Goal: Transaction & Acquisition: Book appointment/travel/reservation

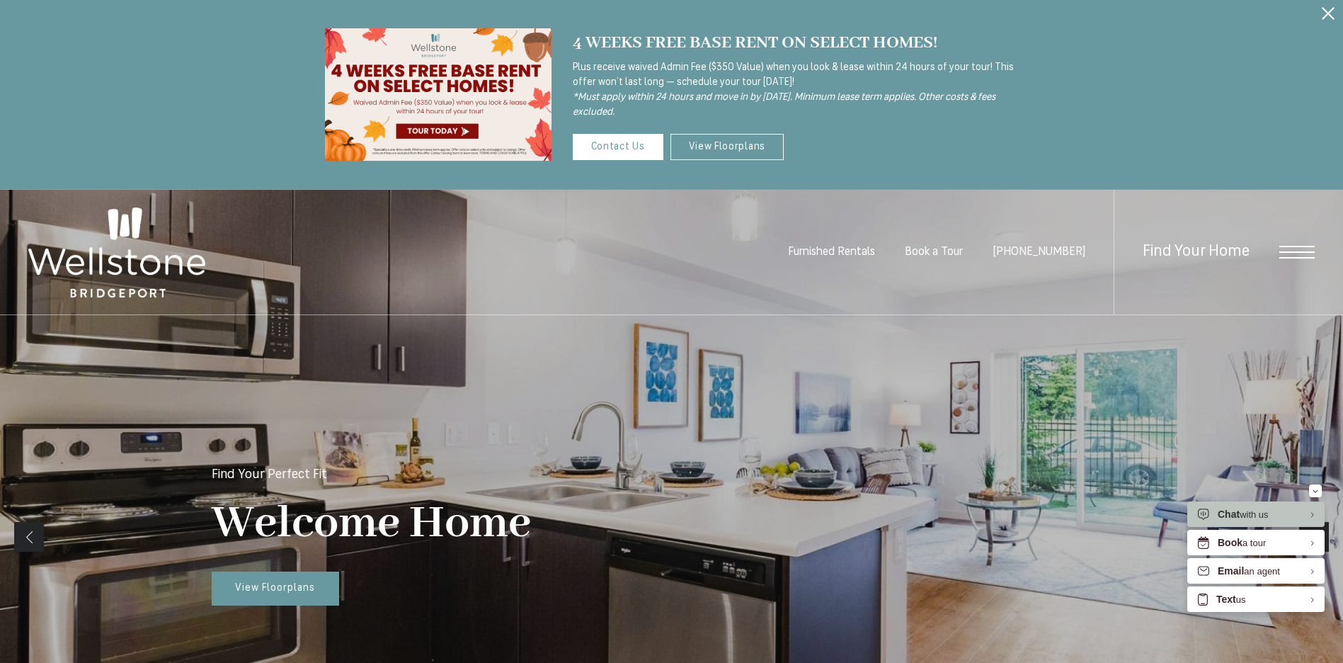
click at [1294, 265] on div "Find Your Home" at bounding box center [1214, 252] width 201 height 125
click at [1295, 254] on span "Open Menu" at bounding box center [1296, 252] width 35 height 13
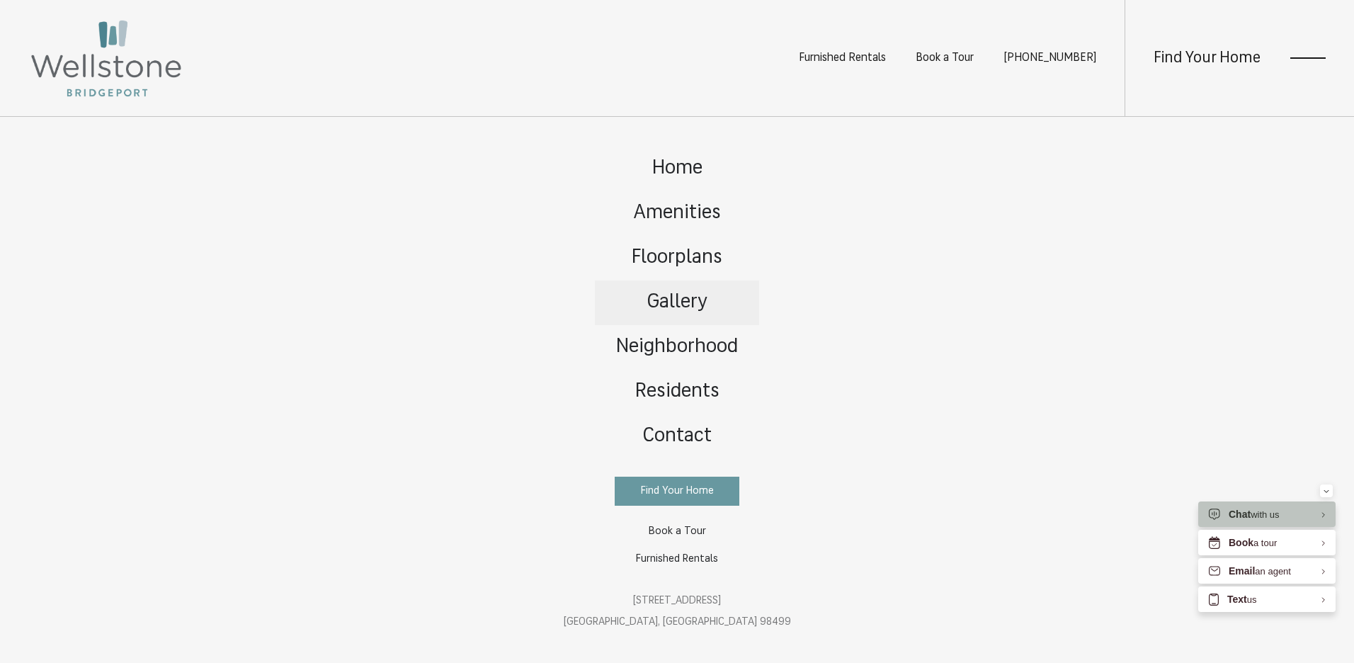
click at [689, 313] on link "Gallery" at bounding box center [677, 302] width 164 height 45
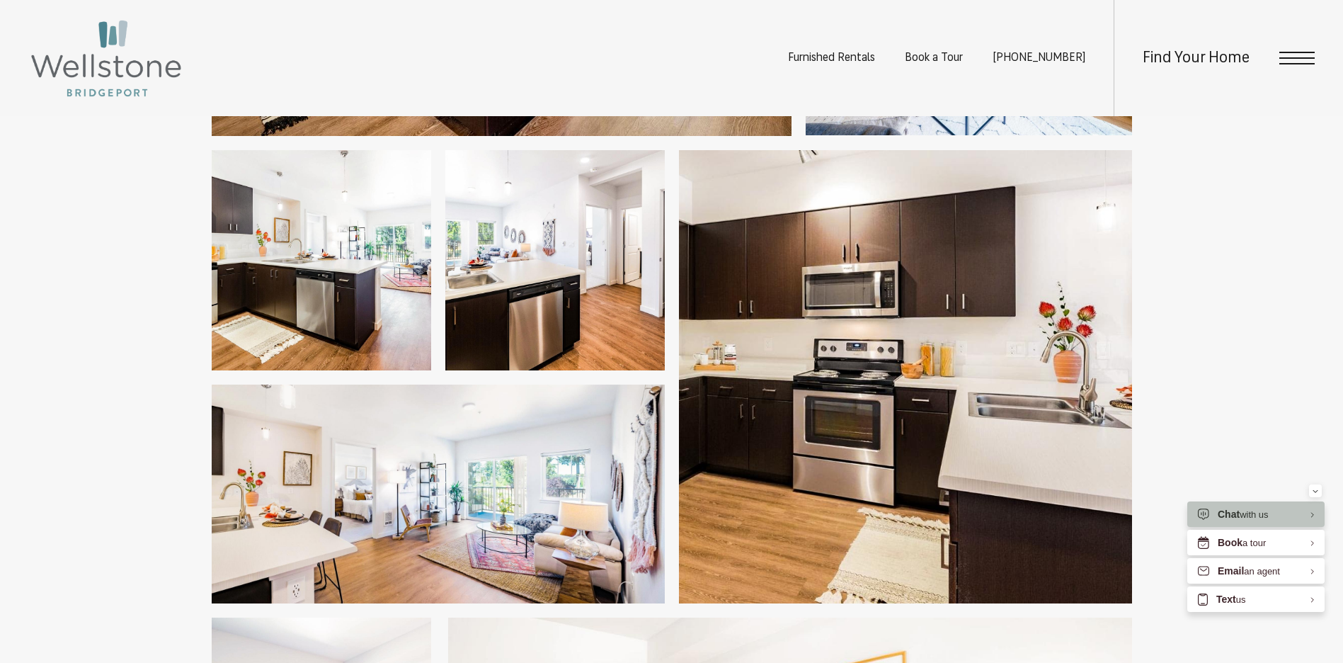
scroll to position [566, 0]
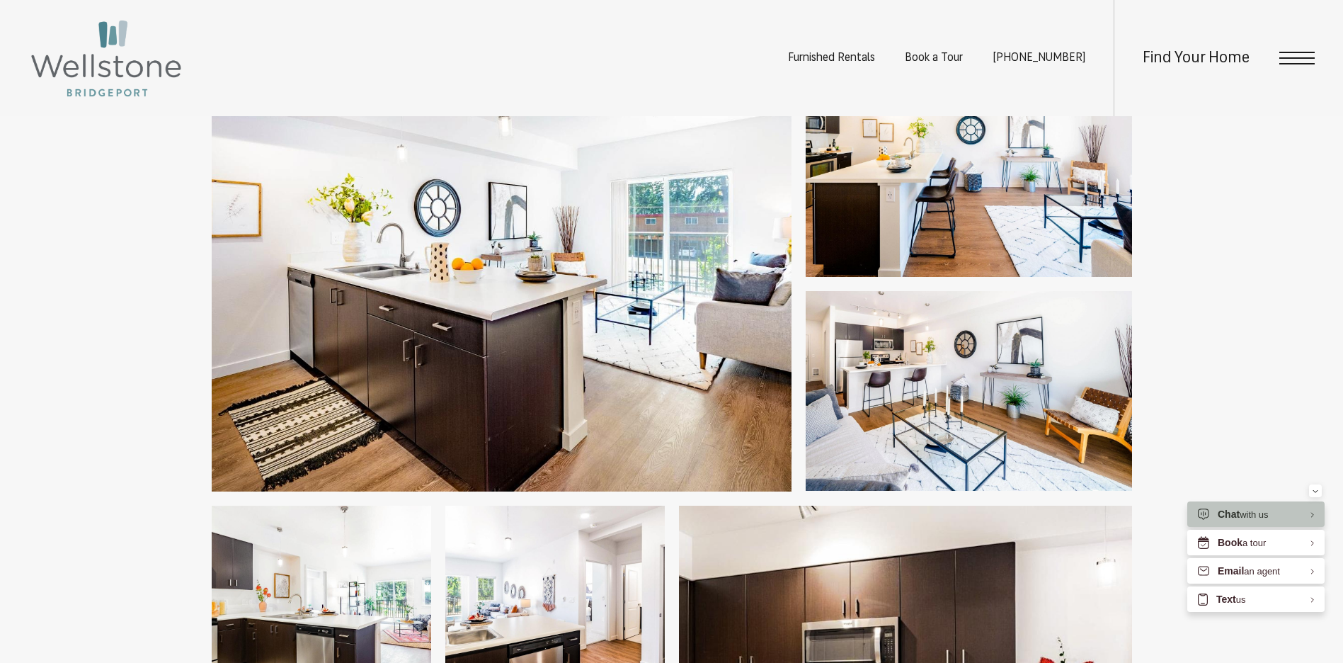
click at [1282, 43] on div "Find Your Home" at bounding box center [1214, 58] width 201 height 116
click at [1282, 47] on div "Find Your Home" at bounding box center [1214, 58] width 201 height 116
click at [1282, 54] on span "Open Menu" at bounding box center [1296, 58] width 35 height 13
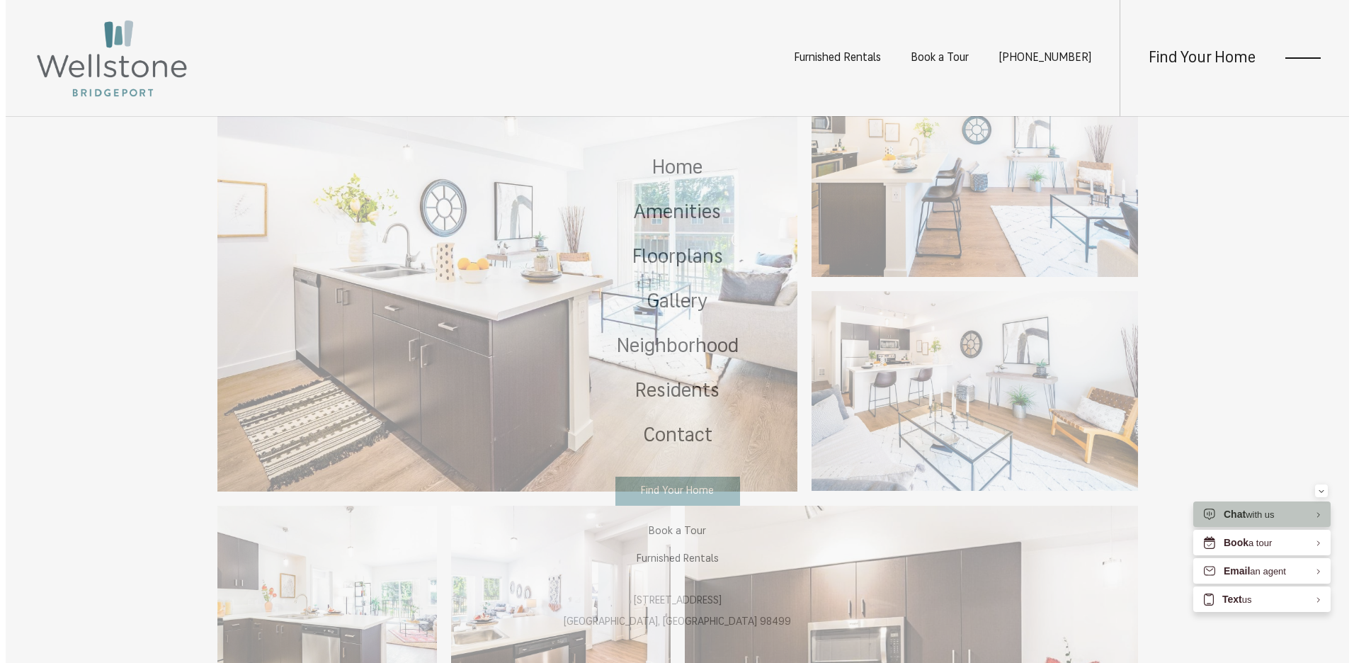
scroll to position [0, 0]
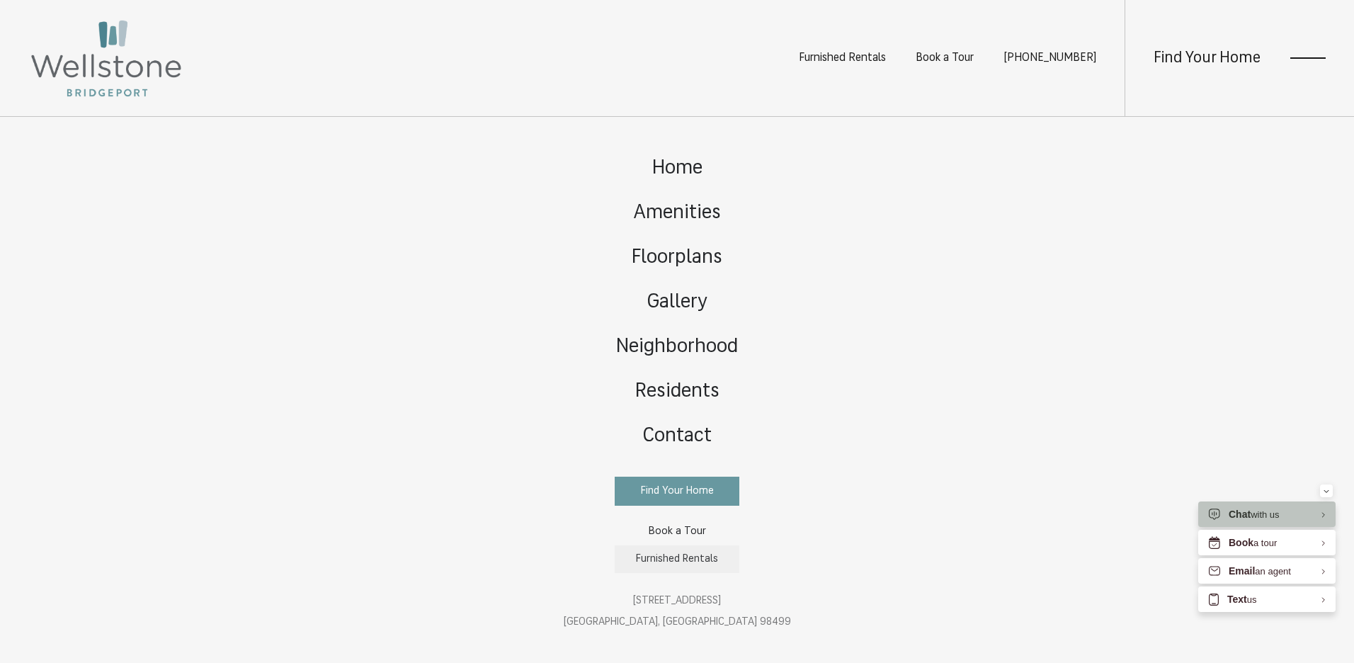
click at [666, 553] on link "Furnished Rentals" at bounding box center [677, 559] width 125 height 28
click at [712, 256] on span "Floorplans" at bounding box center [677, 258] width 91 height 20
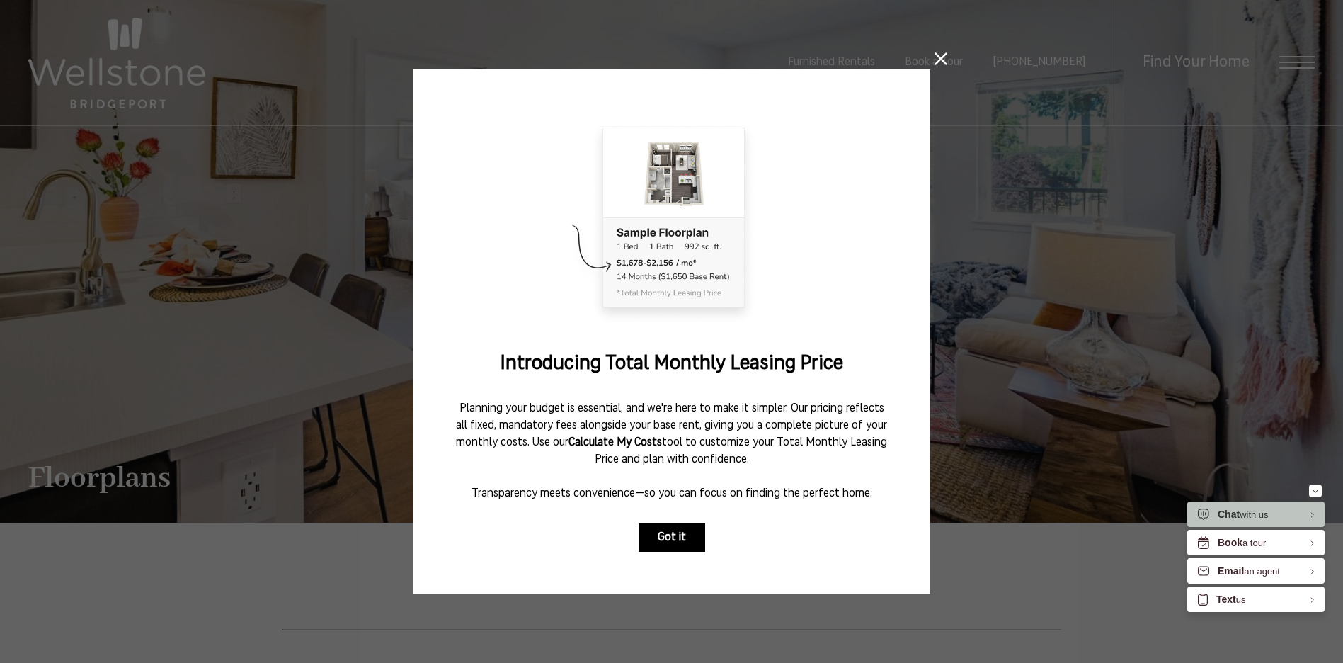
click at [681, 539] on button "Got it" at bounding box center [672, 537] width 67 height 28
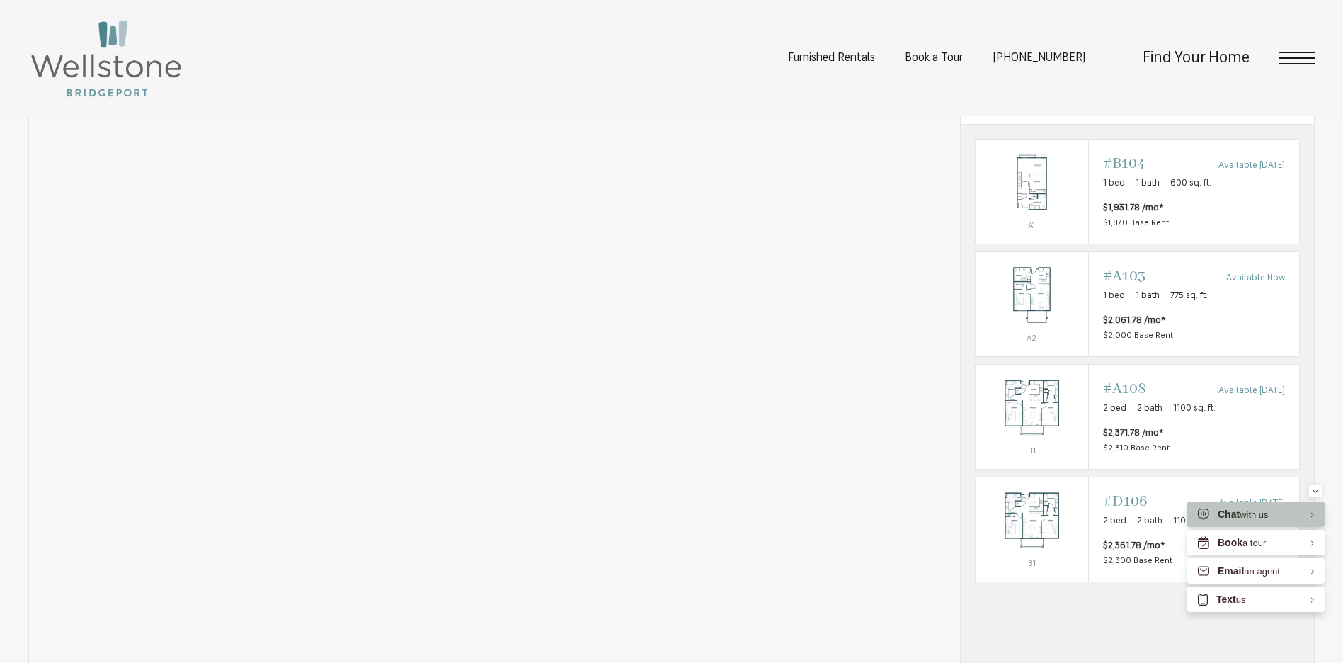
scroll to position [970, 0]
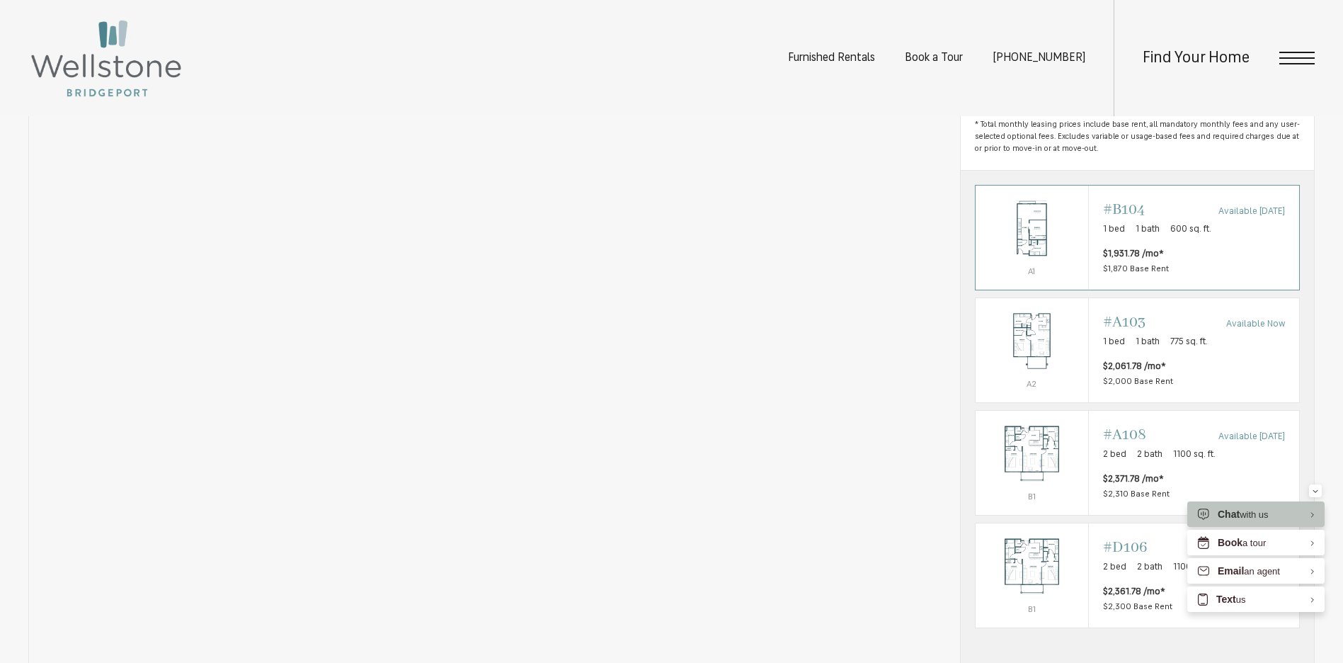
click at [1162, 236] on p "1 bed 1 bath 600 sq. ft." at bounding box center [1194, 229] width 182 height 14
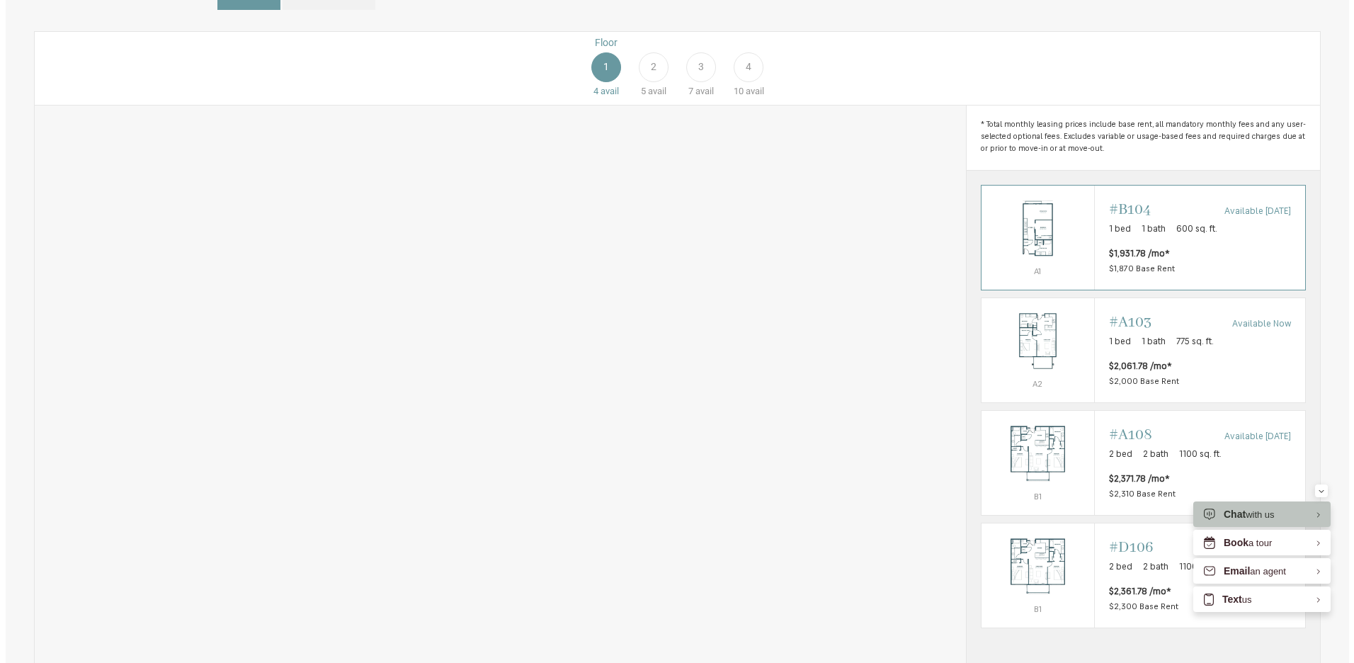
scroll to position [0, 0]
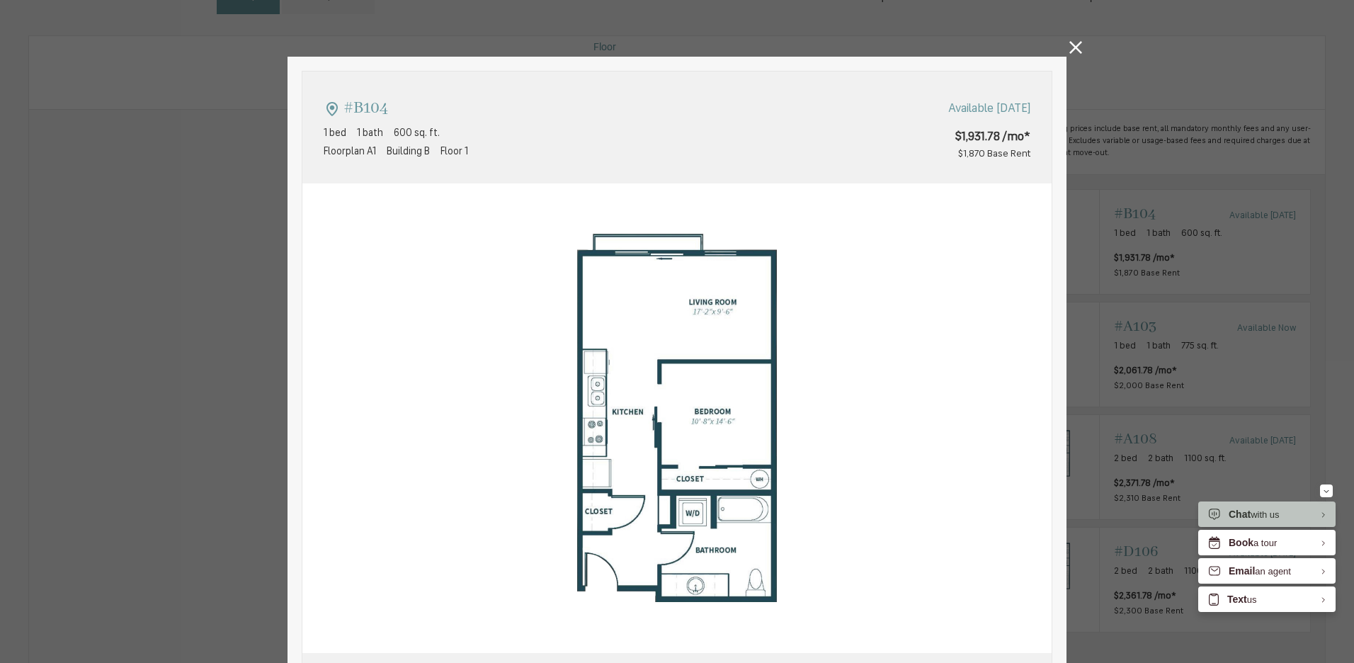
type input "**********"
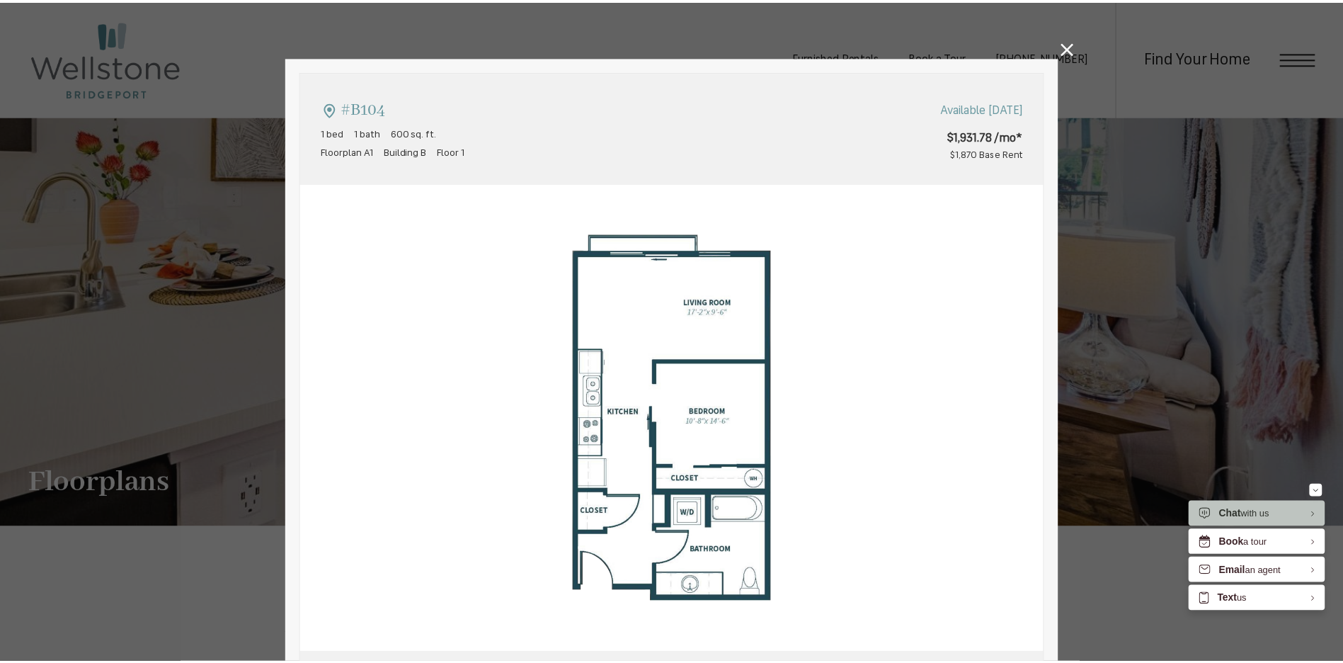
scroll to position [970, 0]
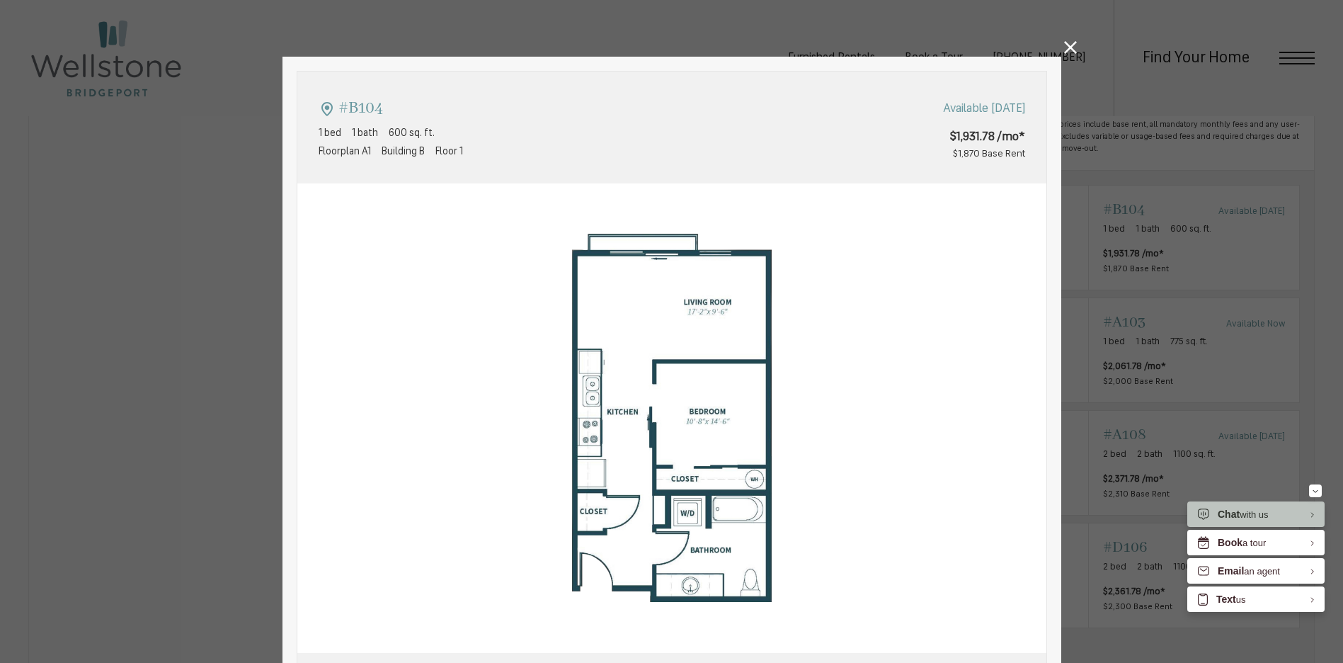
click at [1072, 39] on div "#B104 1 bed 1 bath 600 sq. ft. Floorplan A1 Building B Floor 1 Available Nov 03…" at bounding box center [671, 331] width 1343 height 663
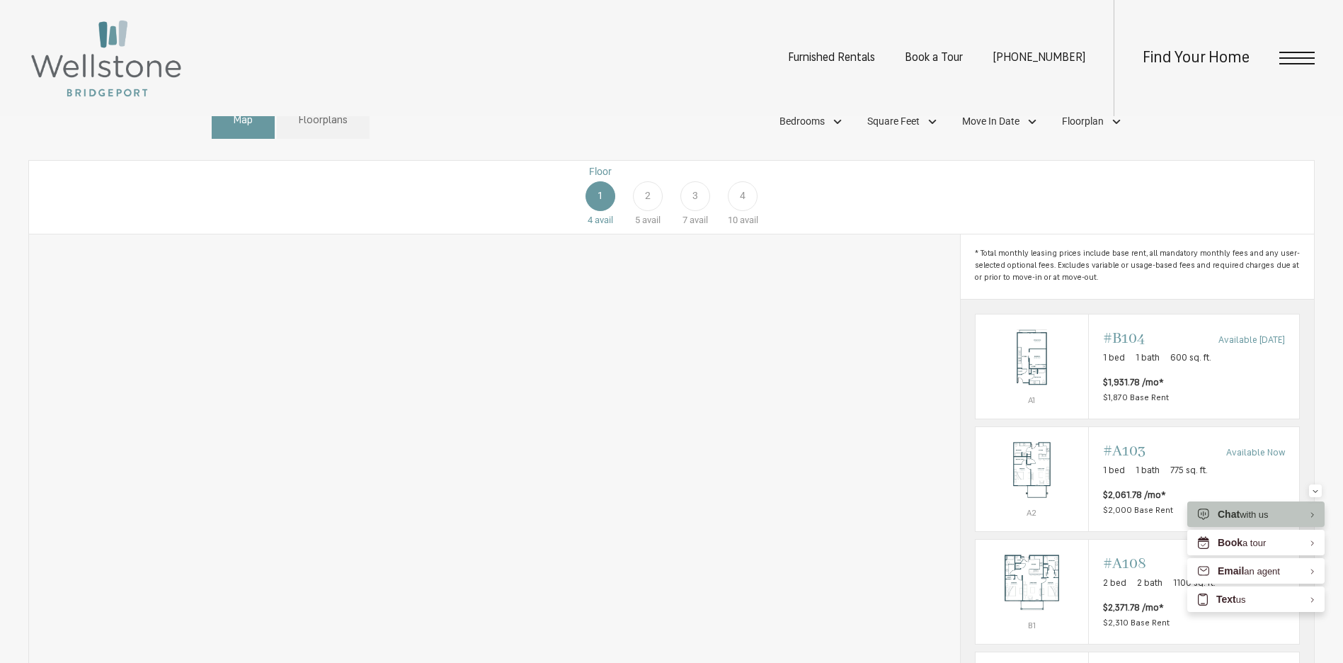
scroll to position [1036, 0]
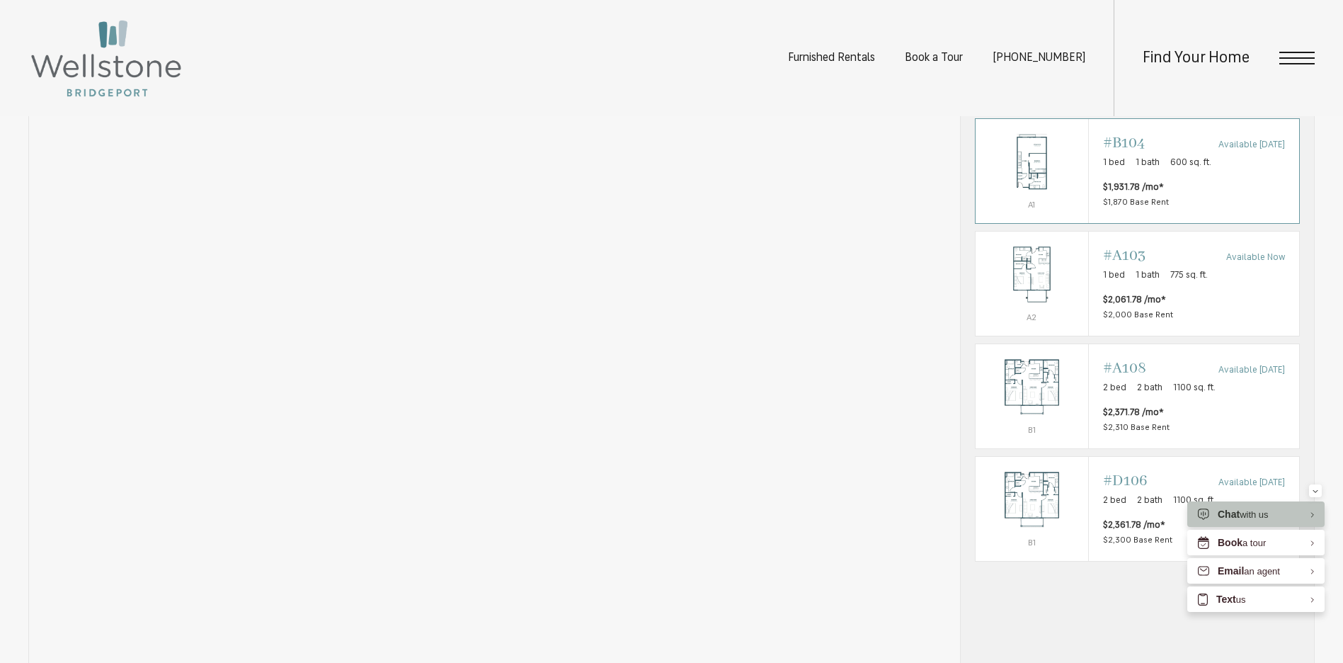
click at [1183, 170] on span "600 sq. ft." at bounding box center [1190, 163] width 41 height 14
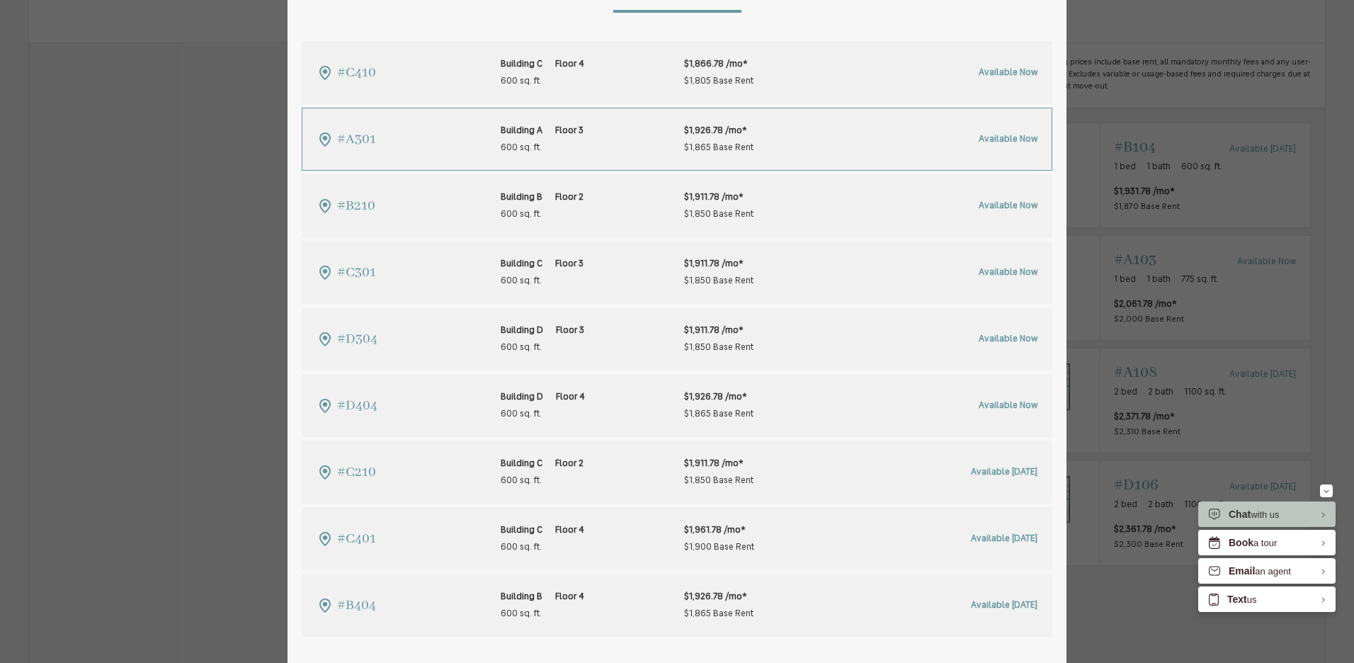
scroll to position [744, 0]
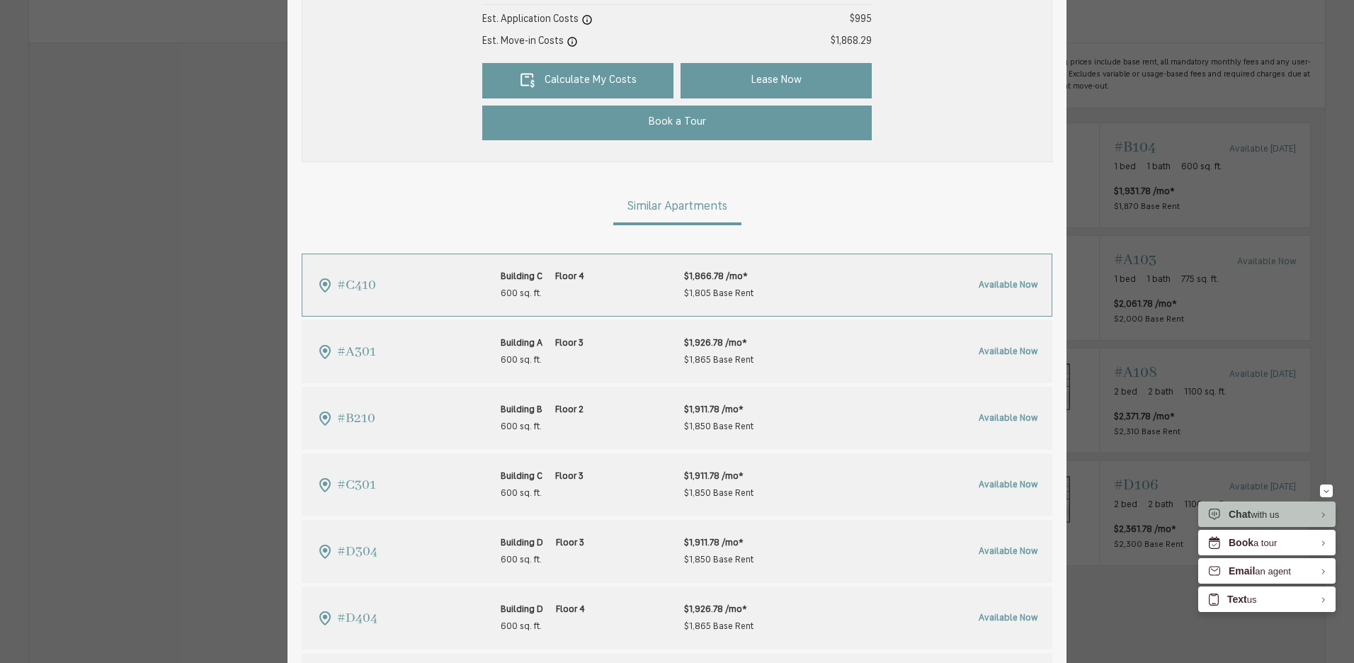
click at [529, 286] on span "600 sq. ft." at bounding box center [543, 293] width 84 height 17
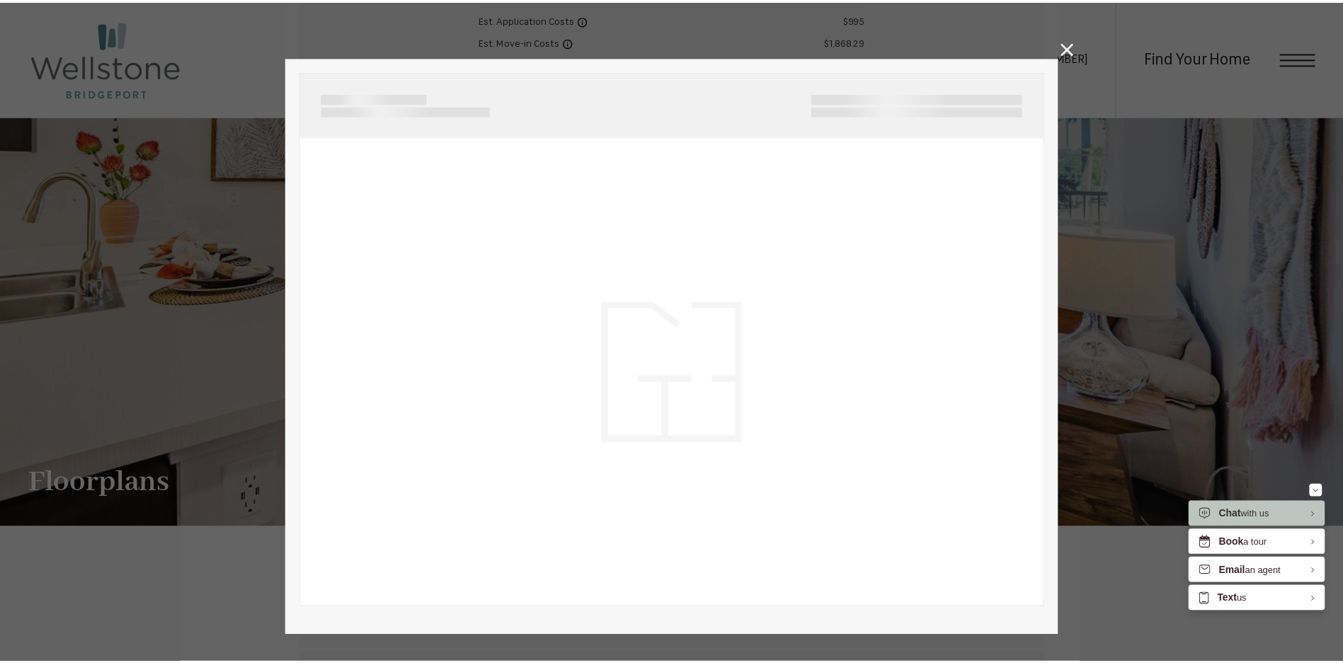
scroll to position [0, 0]
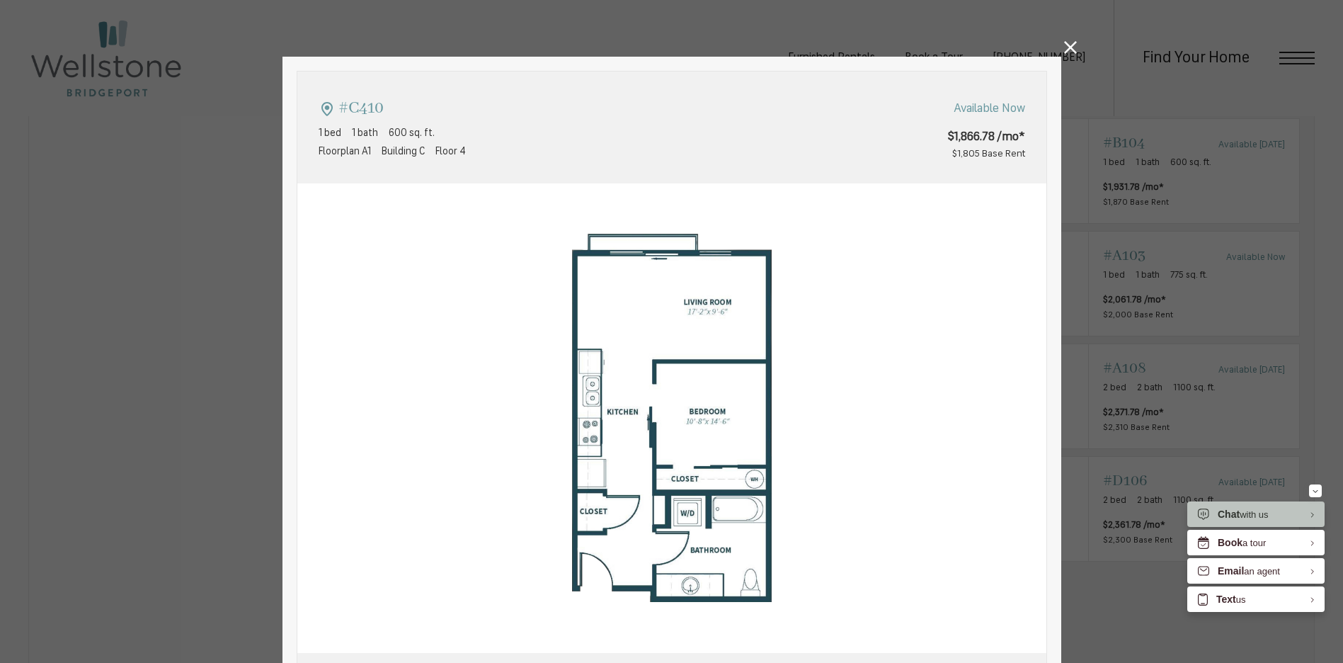
type input "**********"
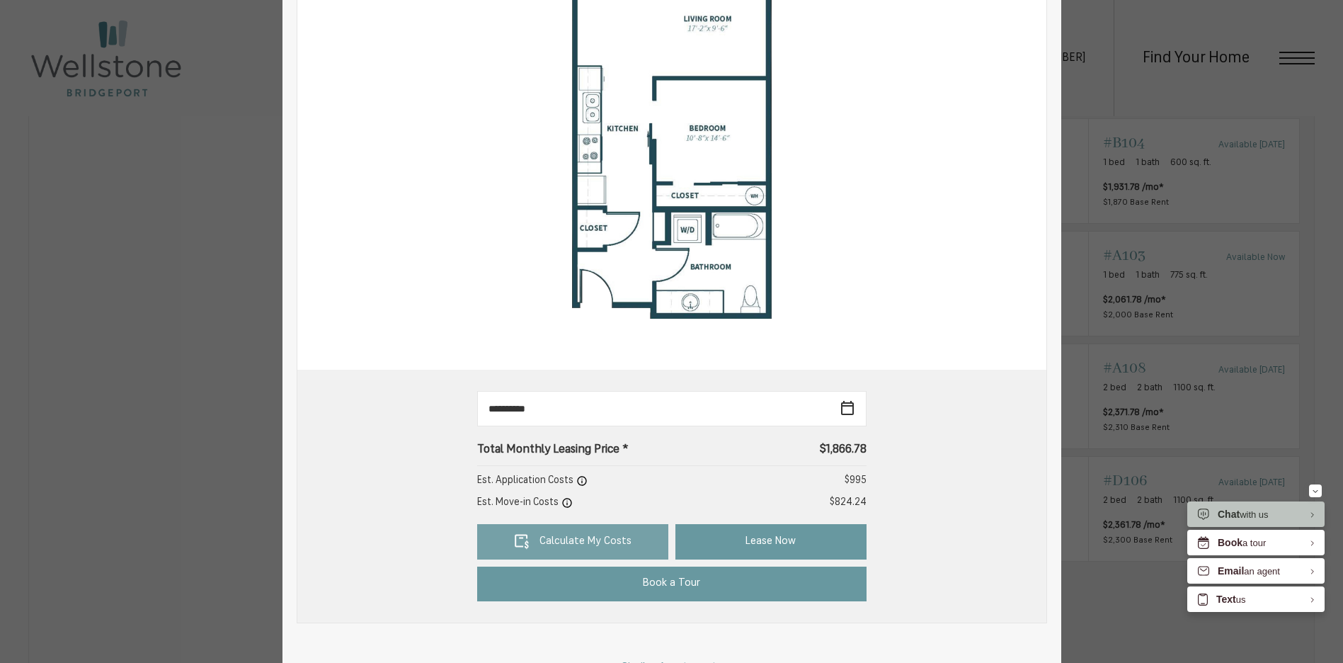
click at [556, 551] on link "Calculate My Costs" at bounding box center [572, 541] width 191 height 35
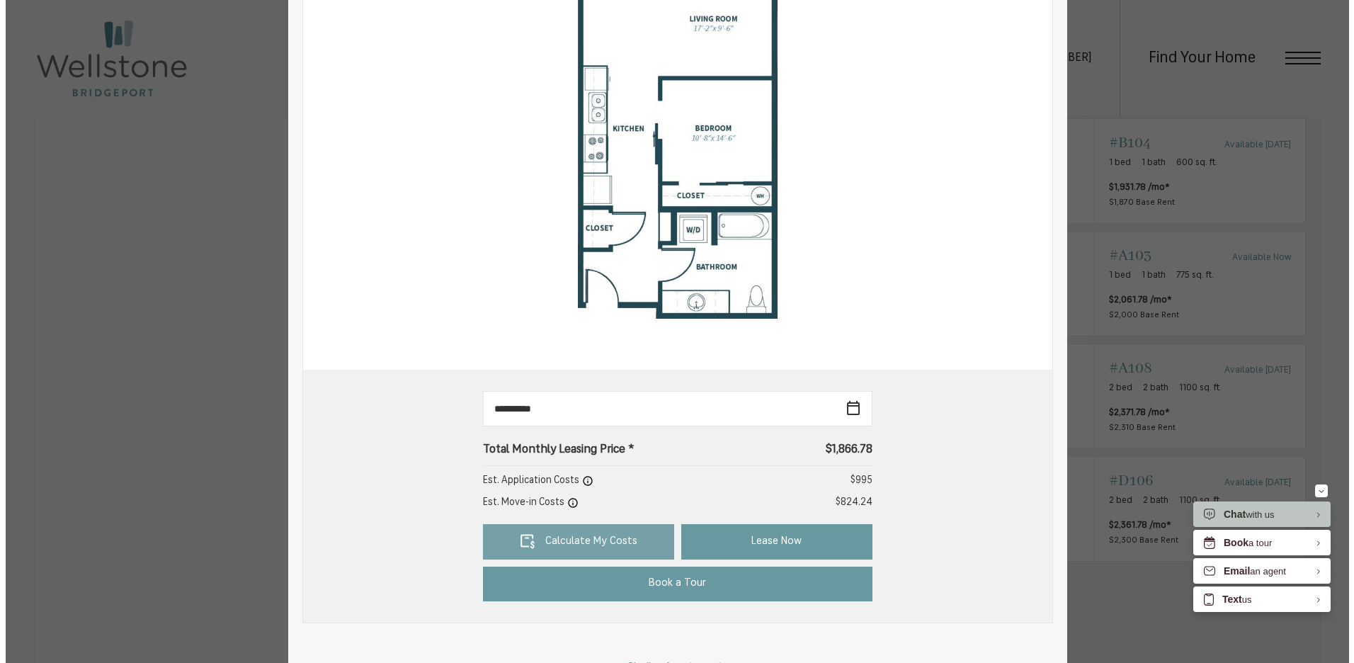
scroll to position [0, 0]
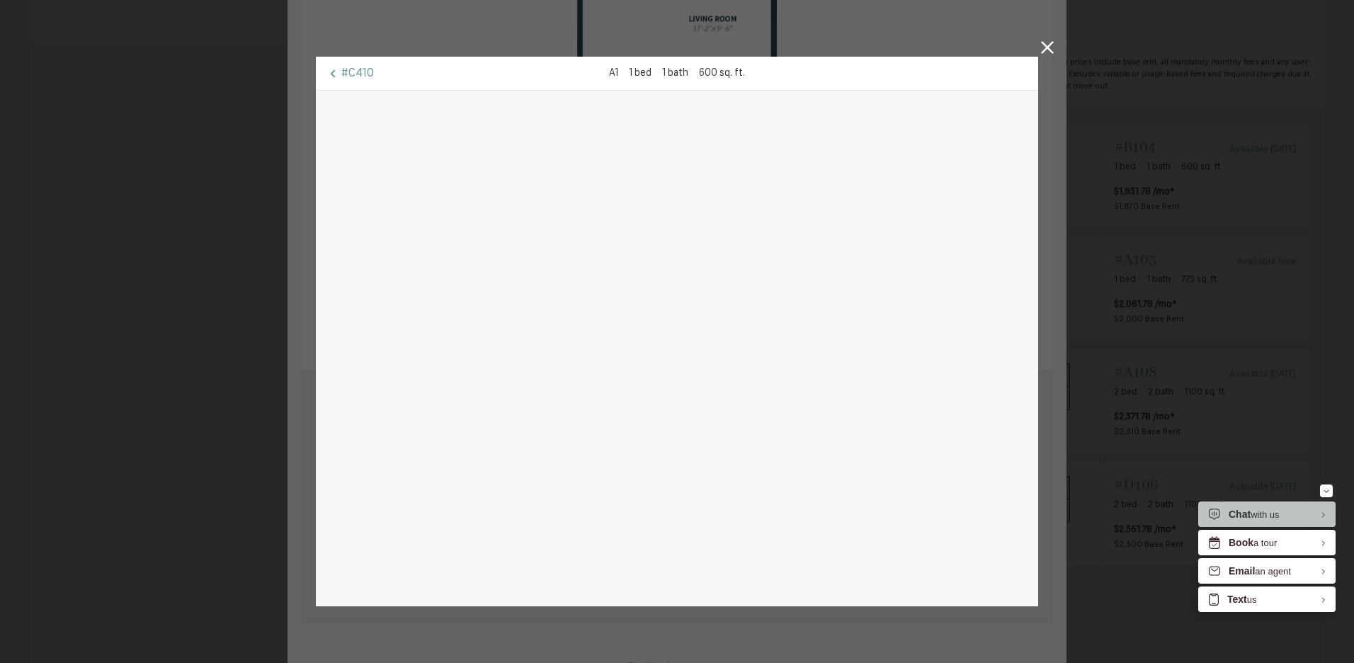
click at [1045, 42] on icon at bounding box center [1047, 47] width 13 height 13
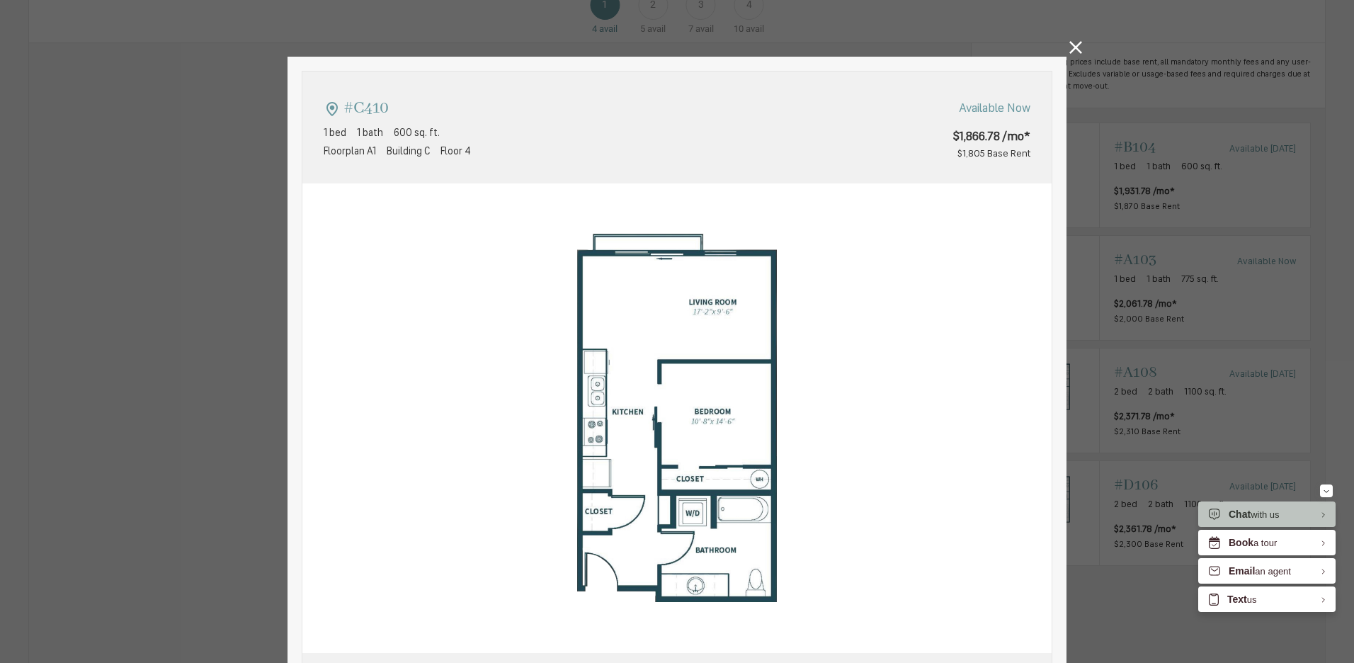
click at [1075, 47] on icon at bounding box center [1075, 47] width 13 height 13
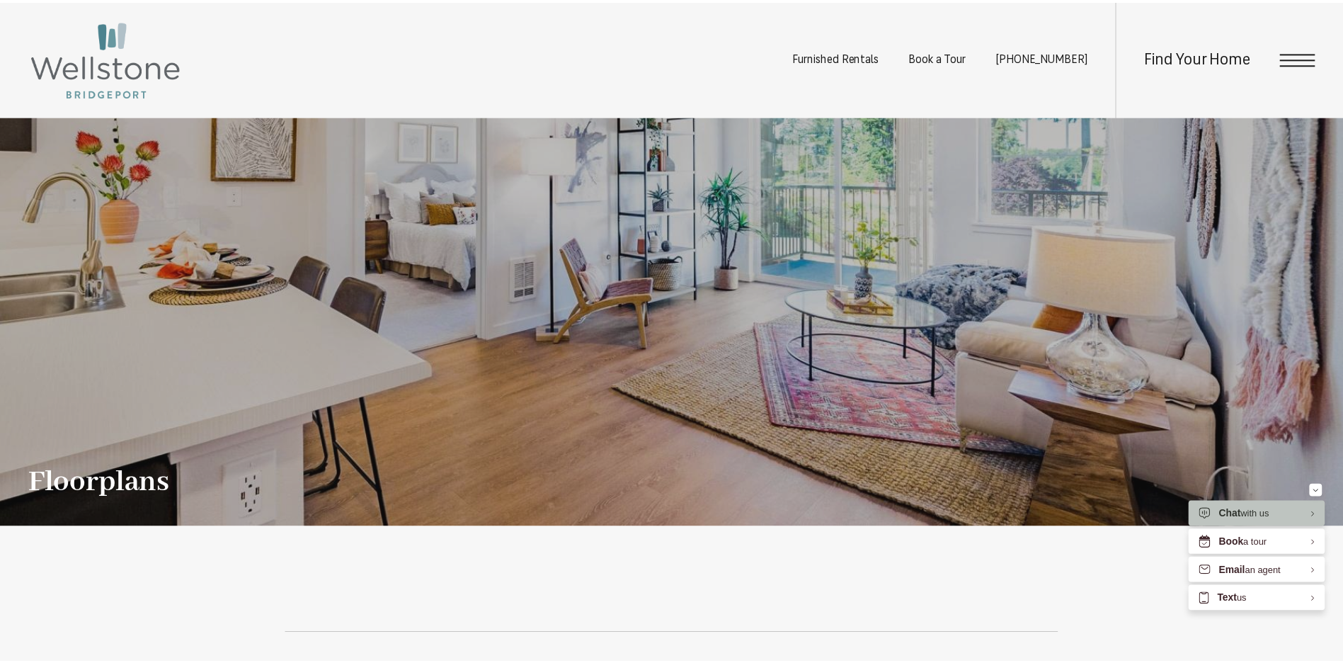
scroll to position [1036, 0]
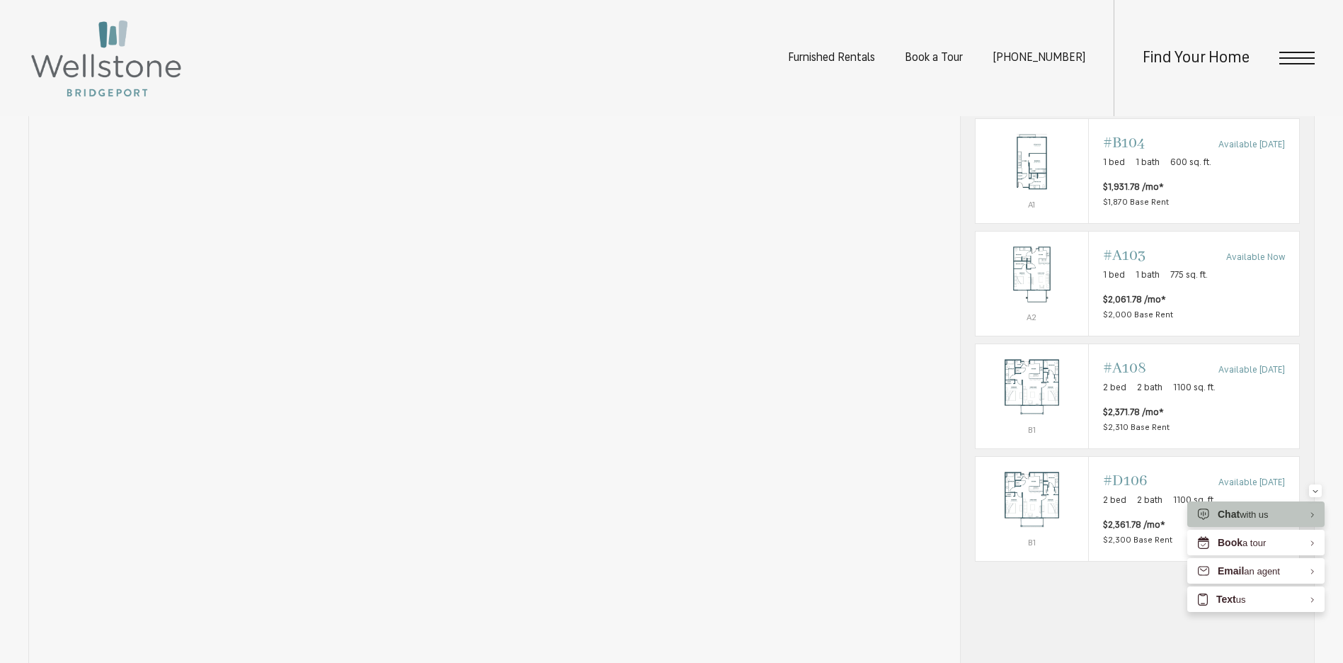
click at [1071, 44] on ul "Furnished Rentals Book a Tour (253) 642-8681" at bounding box center [951, 58] width 326 height 116
click at [1230, 49] on div "Find Your Home" at bounding box center [1214, 58] width 201 height 116
drag, startPoint x: 1274, startPoint y: 50, endPoint x: 1281, endPoint y: 52, distance: 7.6
click at [1282, 53] on span "Open Menu" at bounding box center [1296, 52] width 35 height 1
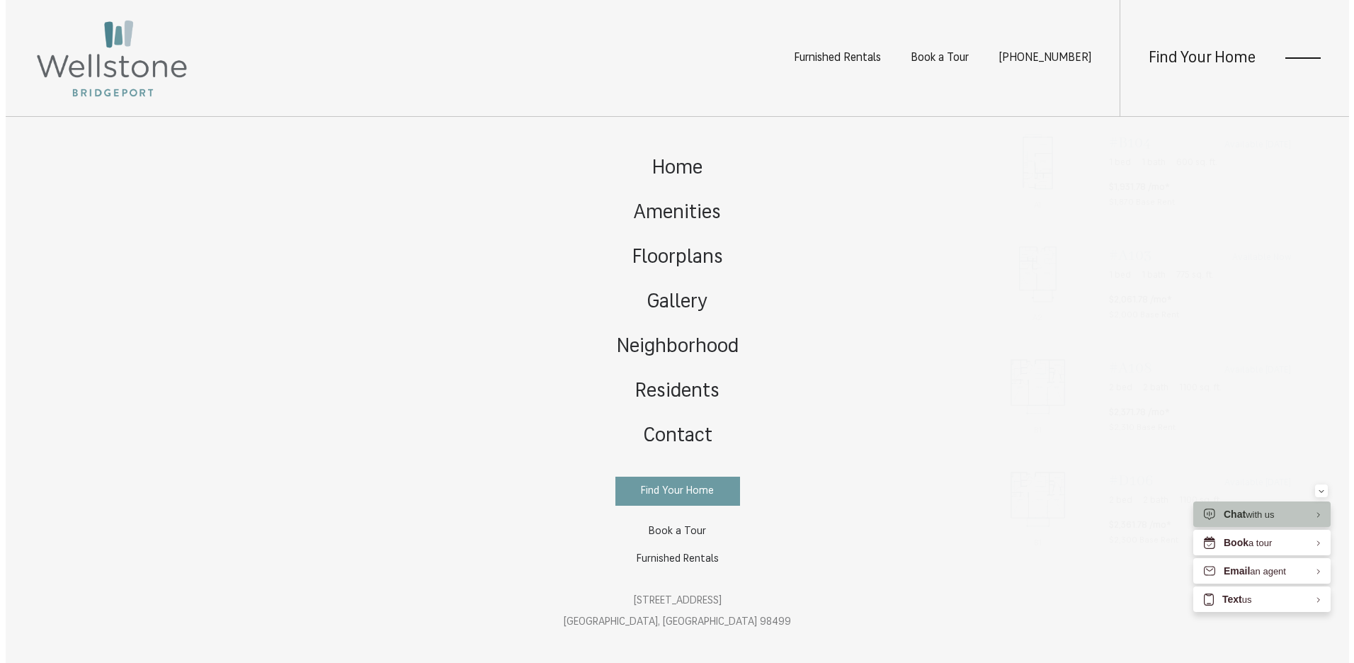
scroll to position [0, 0]
click at [1286, 55] on div "Find Your Home" at bounding box center [1224, 58] width 201 height 116
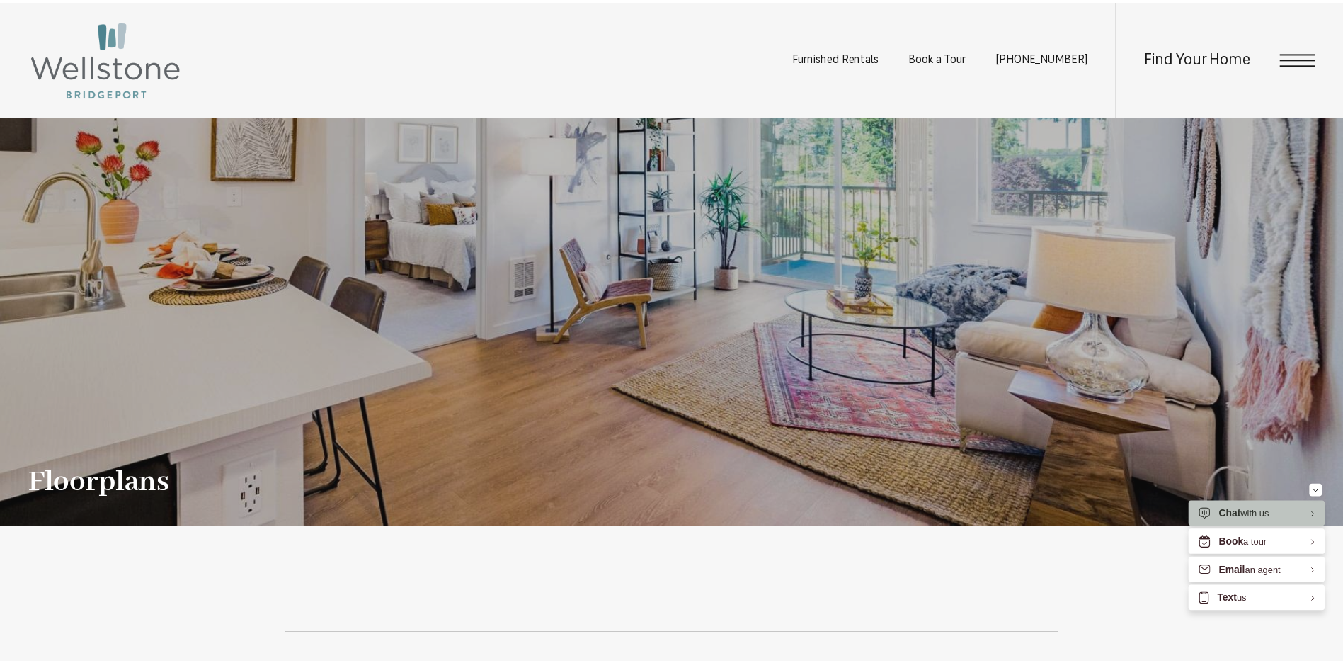
scroll to position [1036, 0]
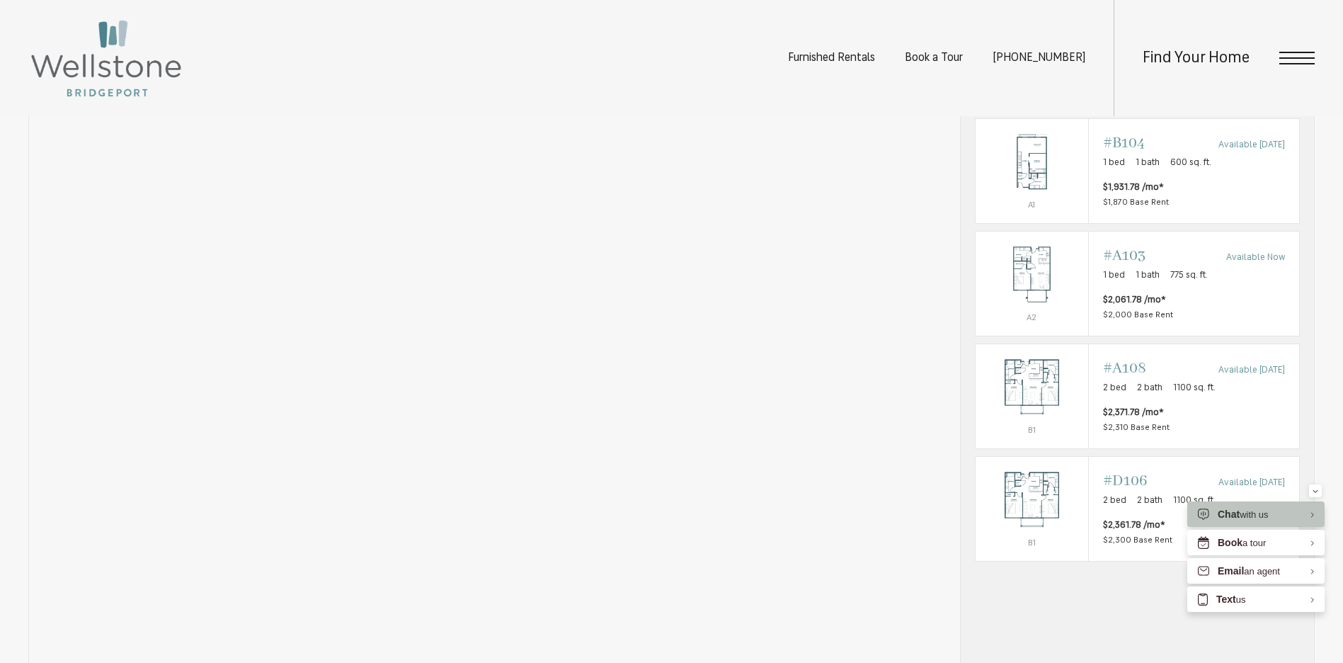
click at [1286, 55] on span "Open Menu" at bounding box center [1296, 58] width 35 height 13
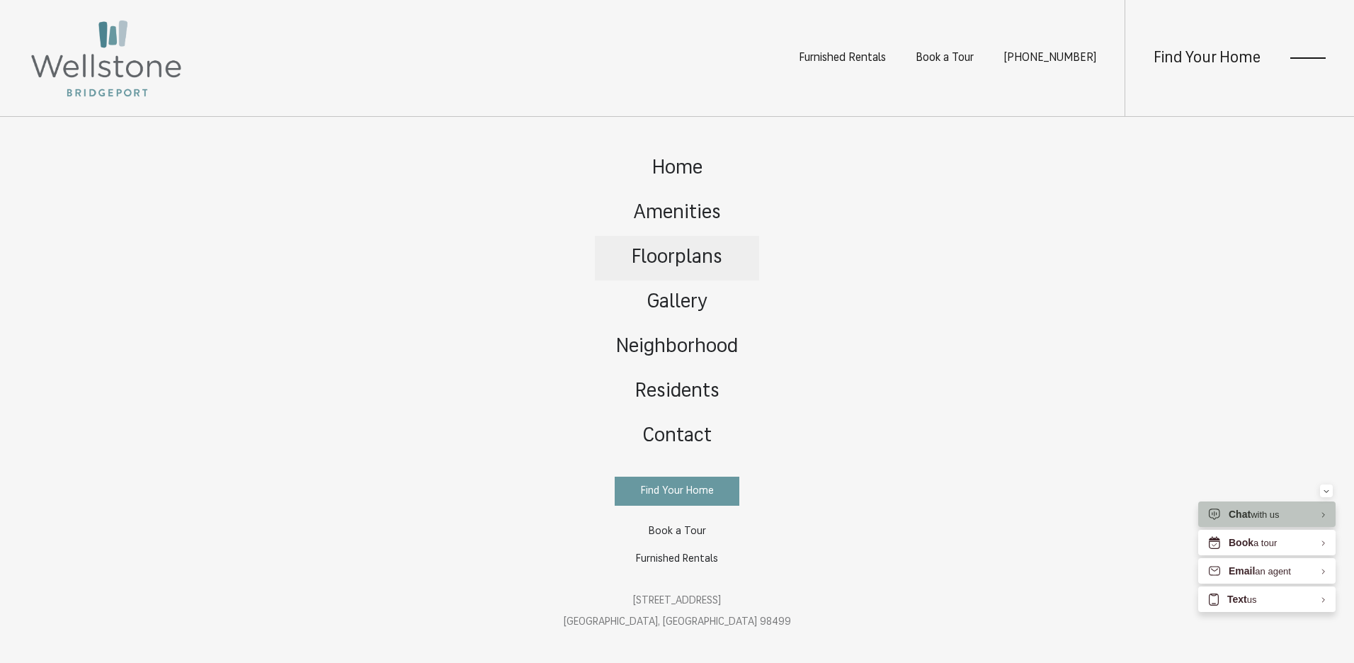
click at [664, 256] on span "Floorplans" at bounding box center [677, 258] width 91 height 20
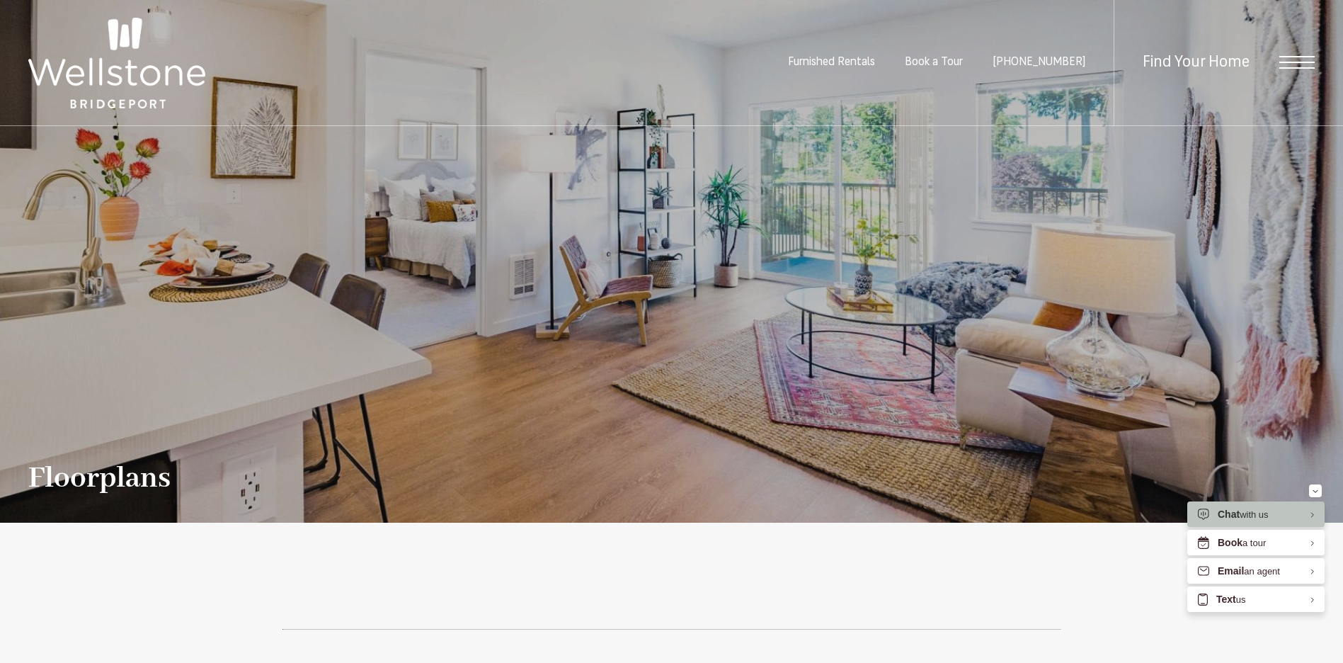
click at [1279, 68] on div "Find Your Home" at bounding box center [1214, 62] width 201 height 125
click at [1306, 63] on span "Open Menu" at bounding box center [1296, 62] width 35 height 1
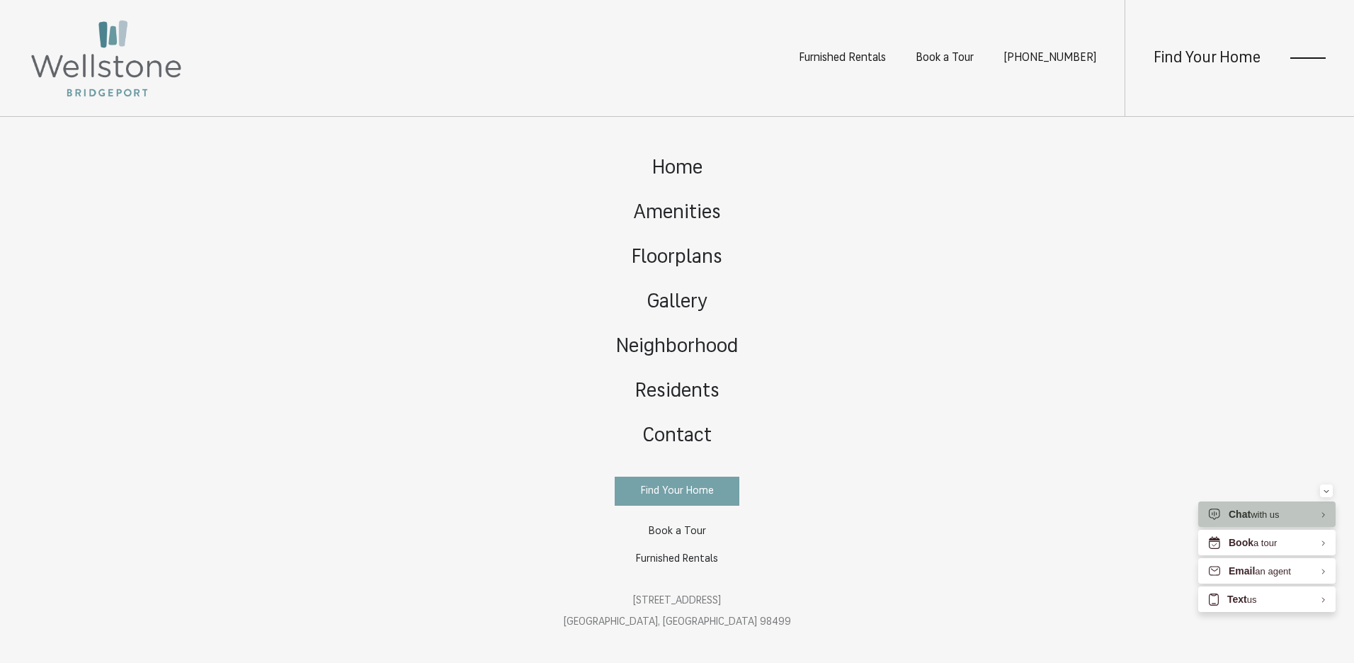
click at [665, 496] on span "Find Your Home" at bounding box center [677, 491] width 73 height 11
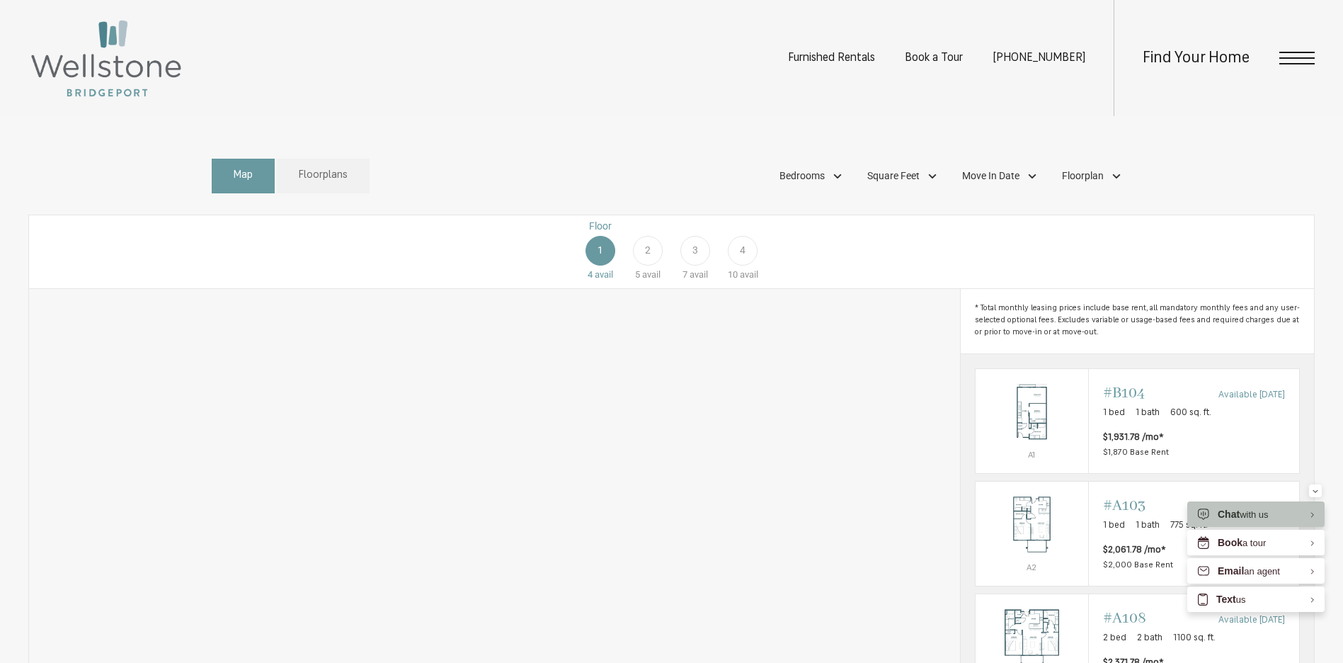
scroll to position [779, 0]
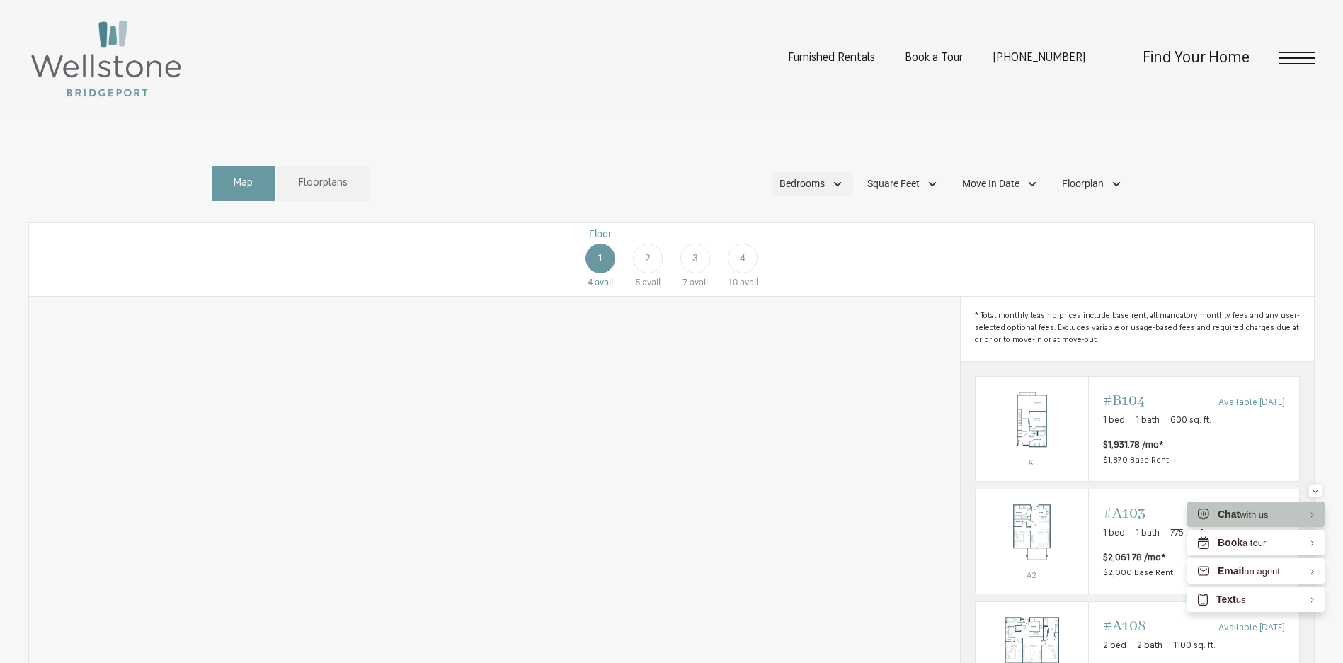
click at [821, 196] on div "Bedrooms" at bounding box center [812, 184] width 81 height 24
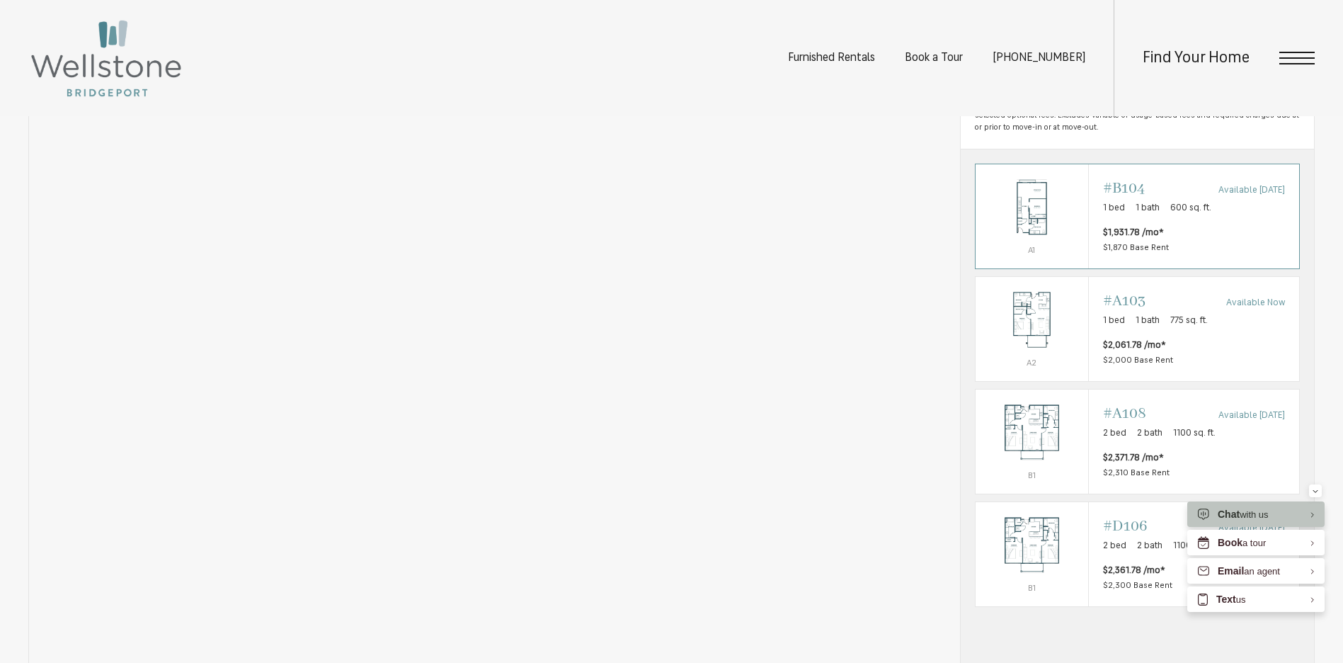
click at [1147, 252] on span "$1,870 Base Rent" at bounding box center [1136, 248] width 66 height 8
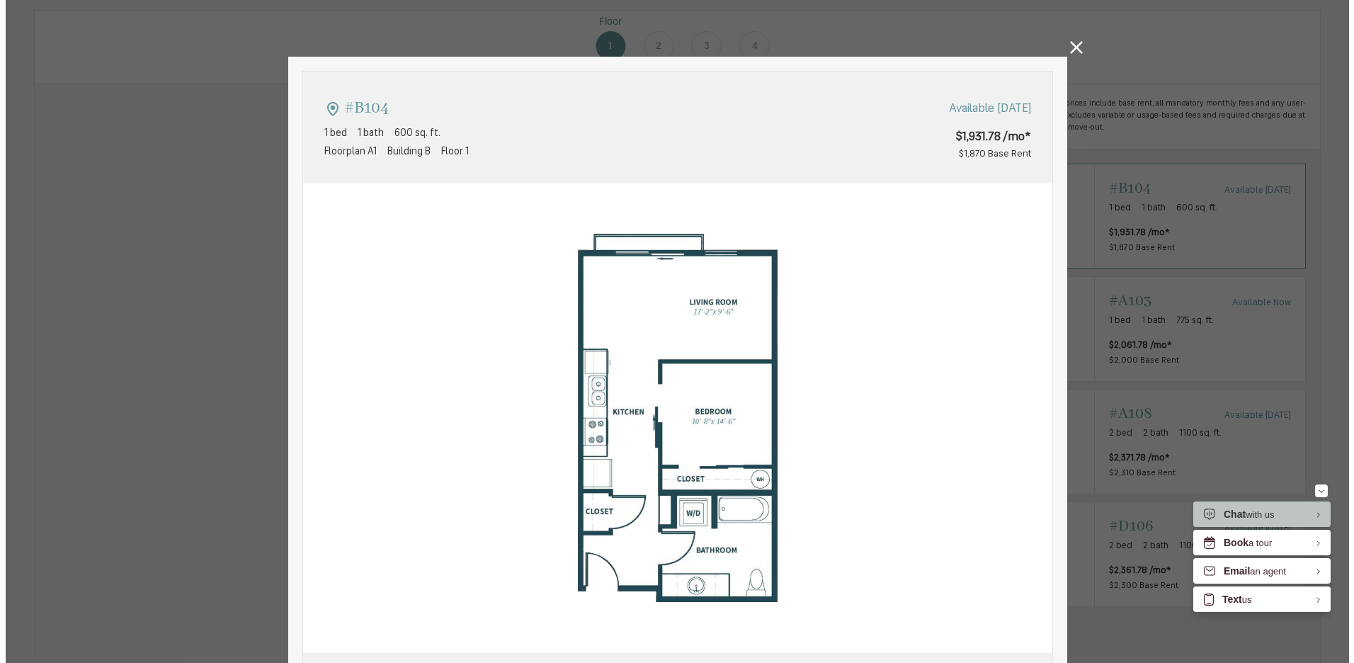
scroll to position [0, 0]
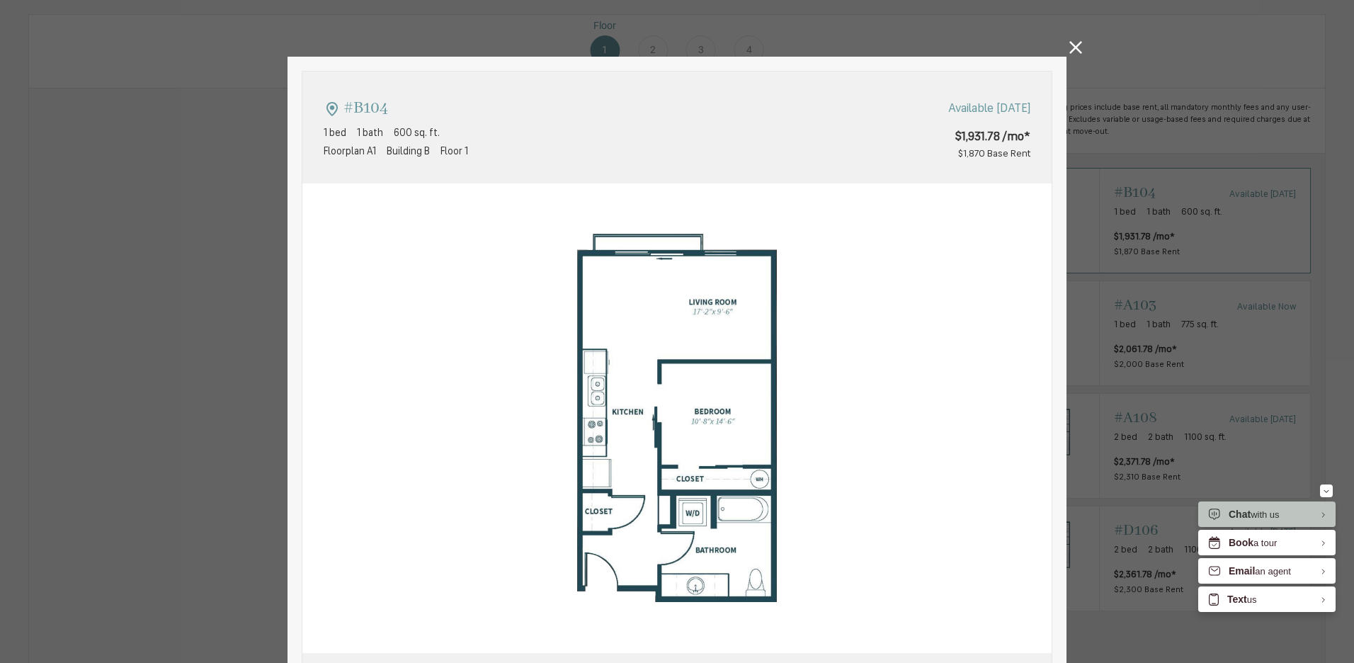
type input "**********"
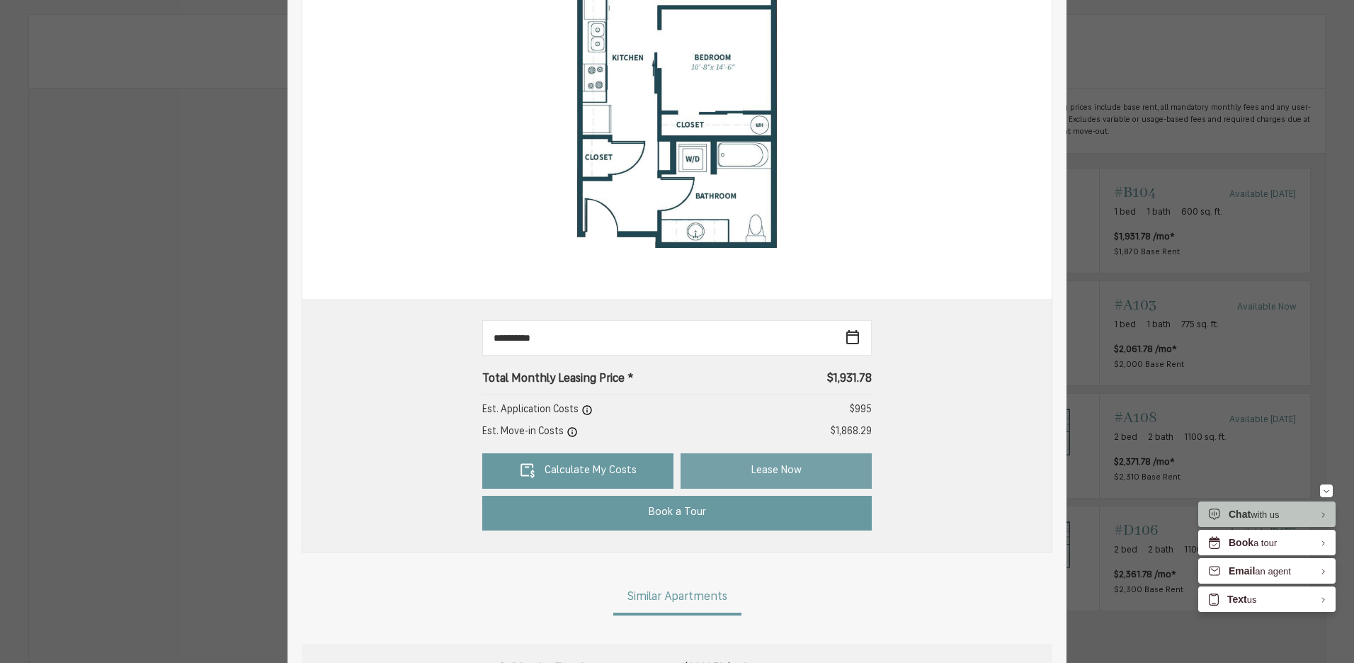
click at [724, 475] on link "Lease Now" at bounding box center [775, 470] width 191 height 35
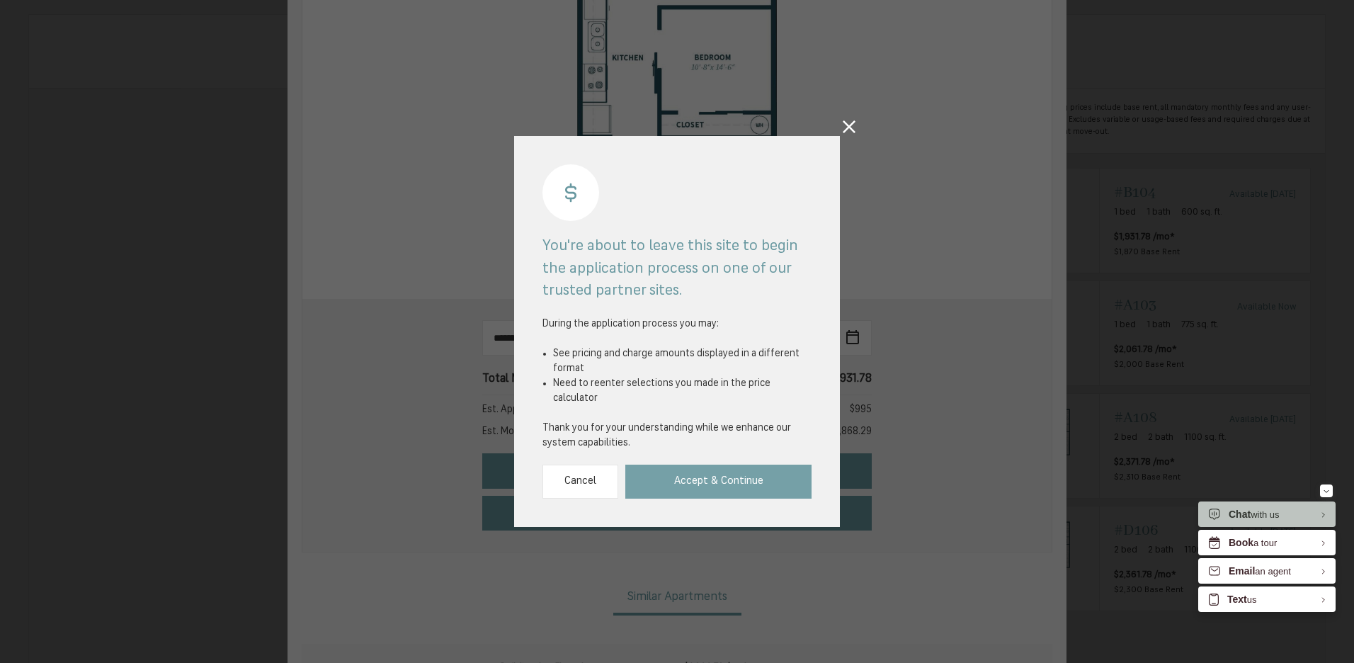
click at [731, 470] on link "Accept & Continue" at bounding box center [718, 481] width 186 height 35
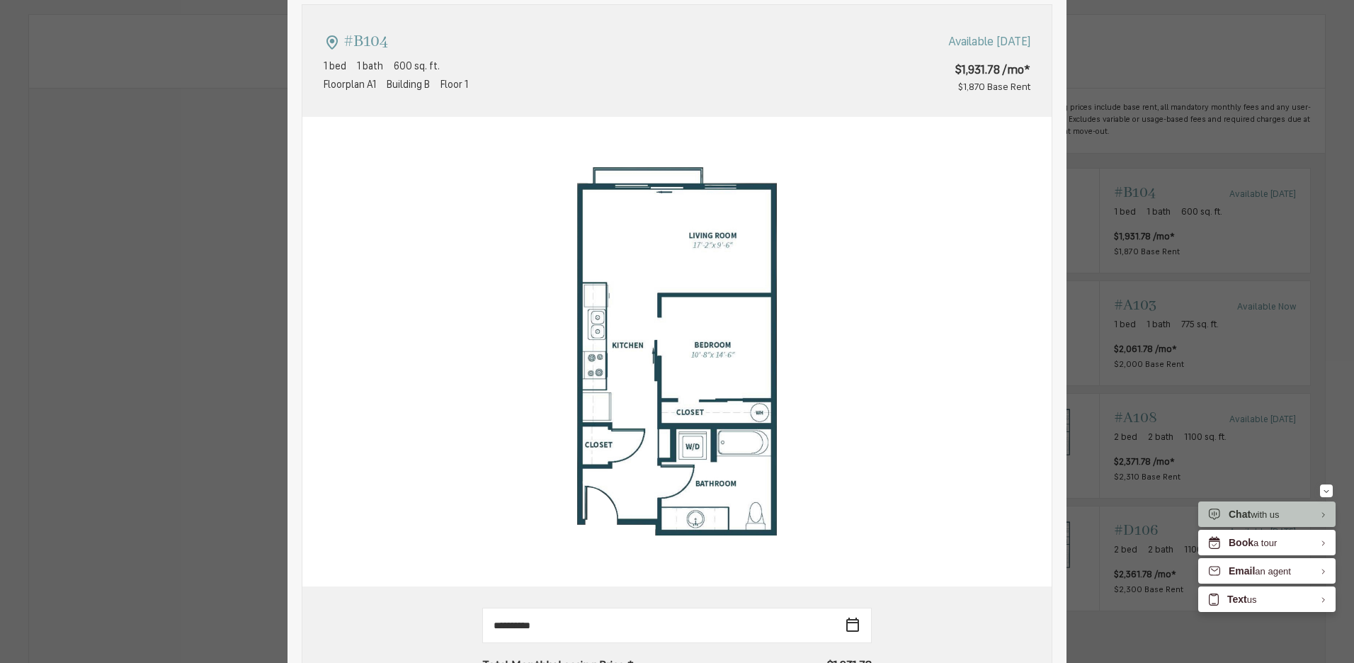
scroll to position [0, 0]
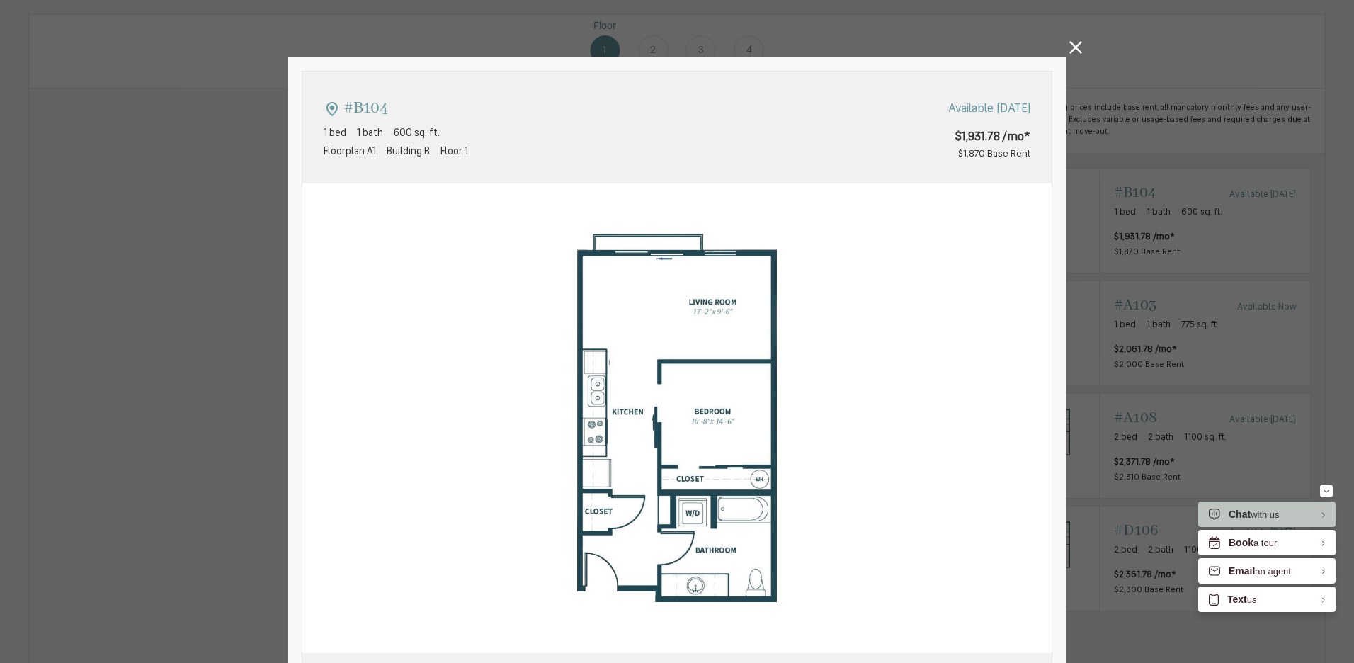
click at [1069, 51] on icon at bounding box center [1075, 47] width 13 height 13
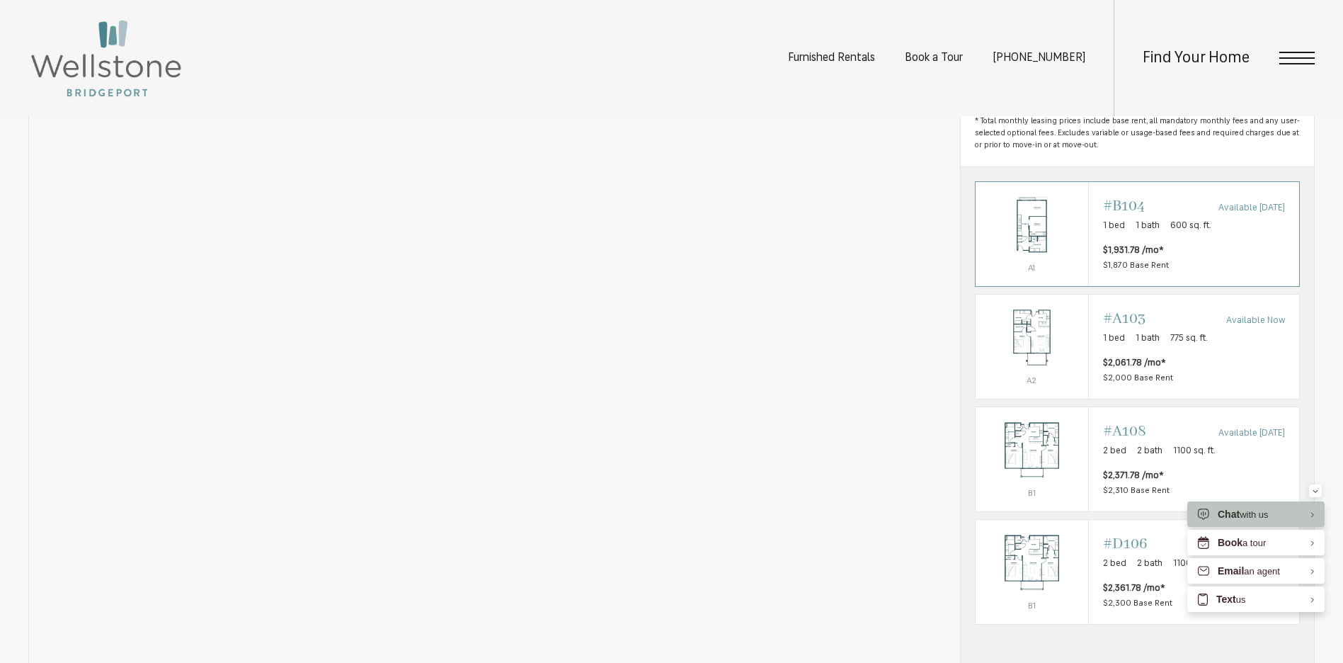
scroll to position [920, 0]
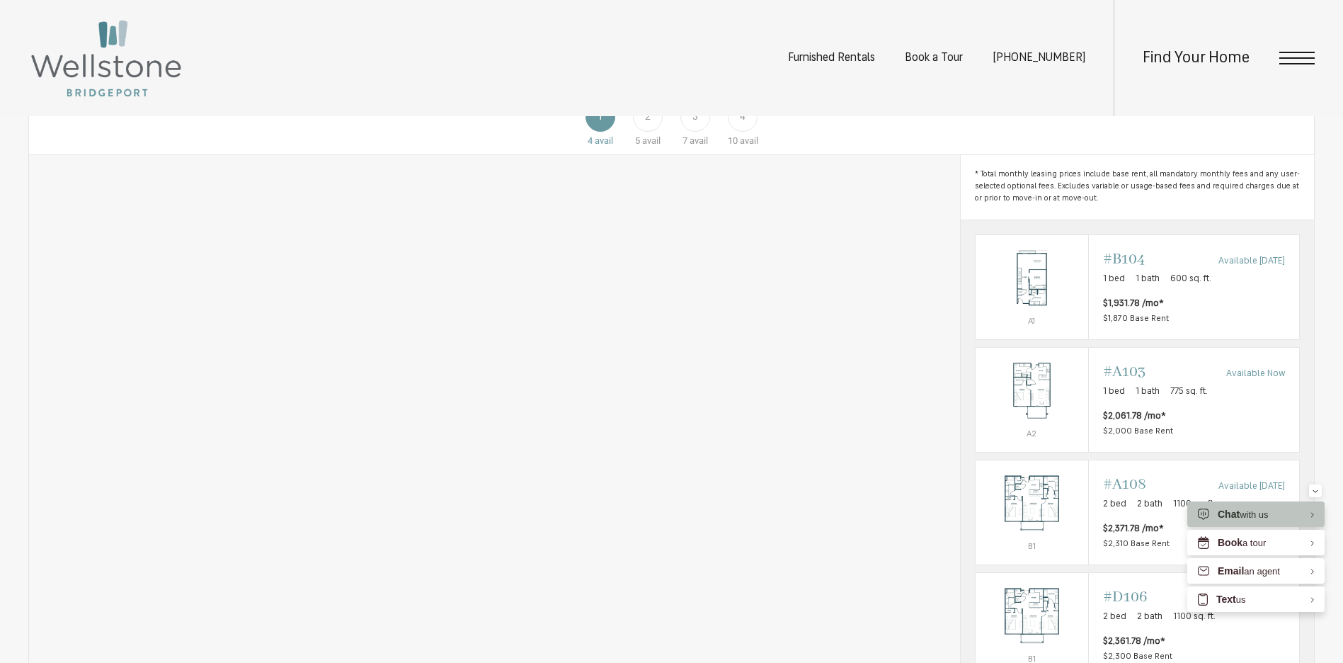
click at [637, 132] on div "2" at bounding box center [648, 117] width 30 height 30
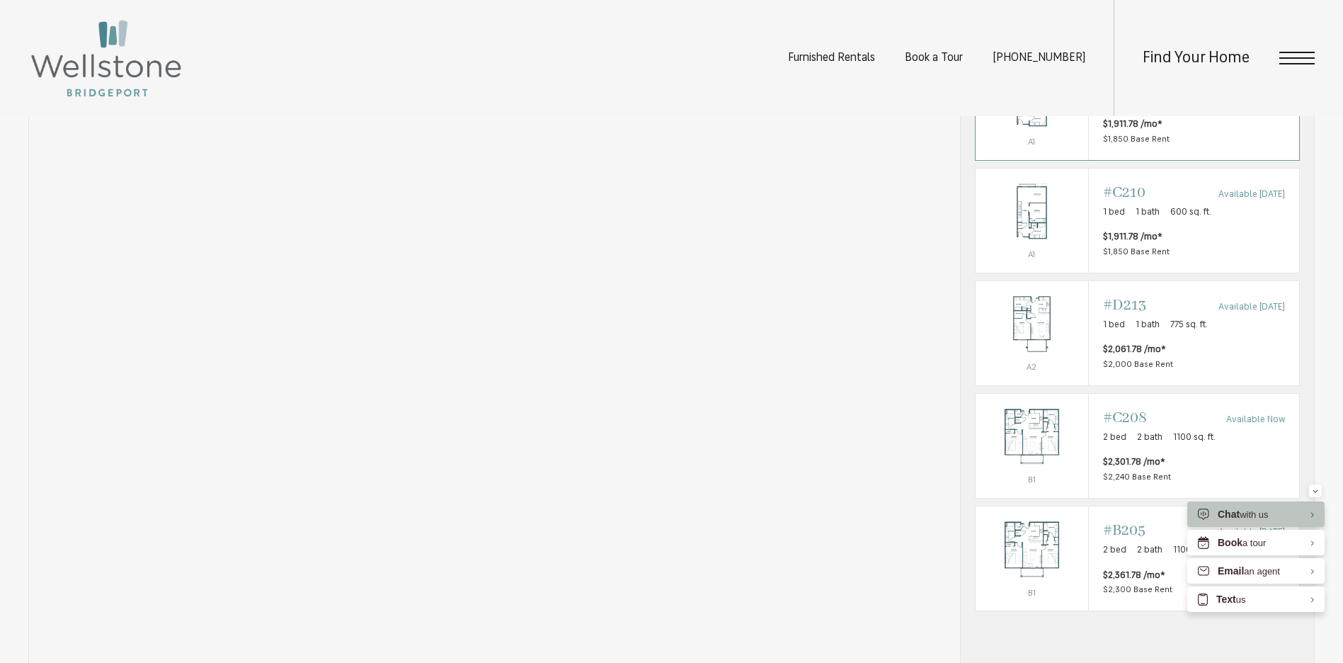
scroll to position [991, 0]
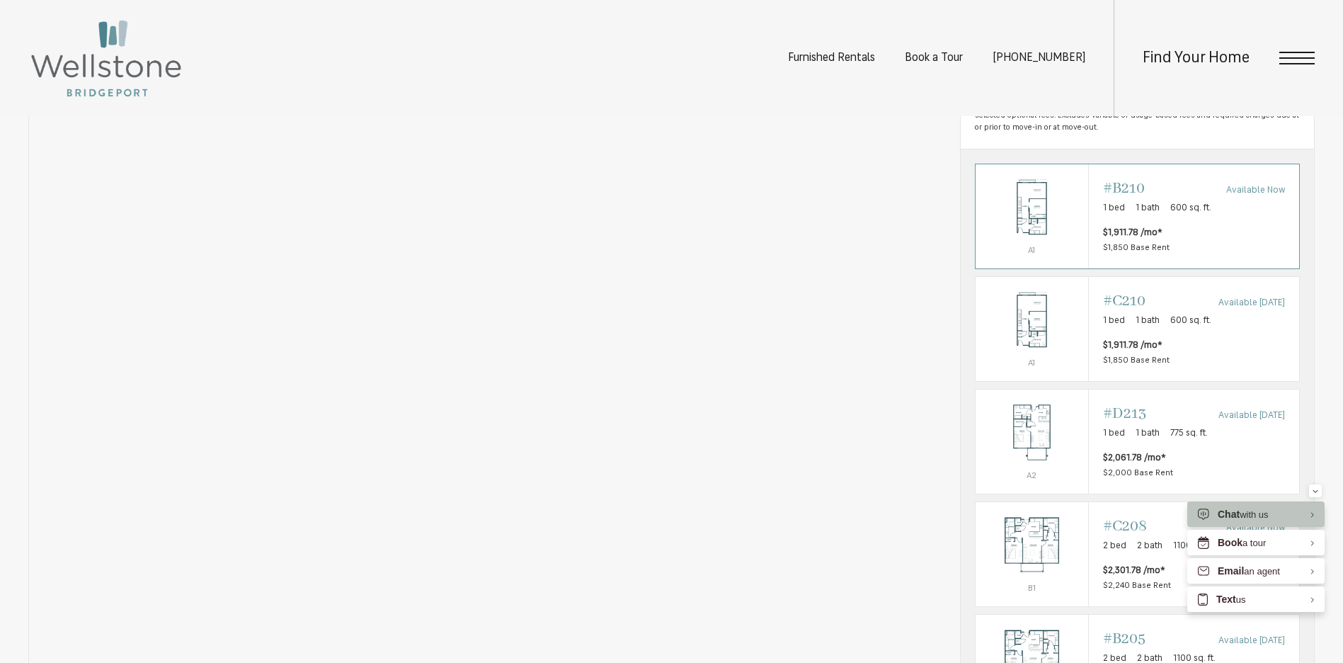
click at [1129, 240] on span "$1,911.78 /mo*" at bounding box center [1132, 233] width 59 height 14
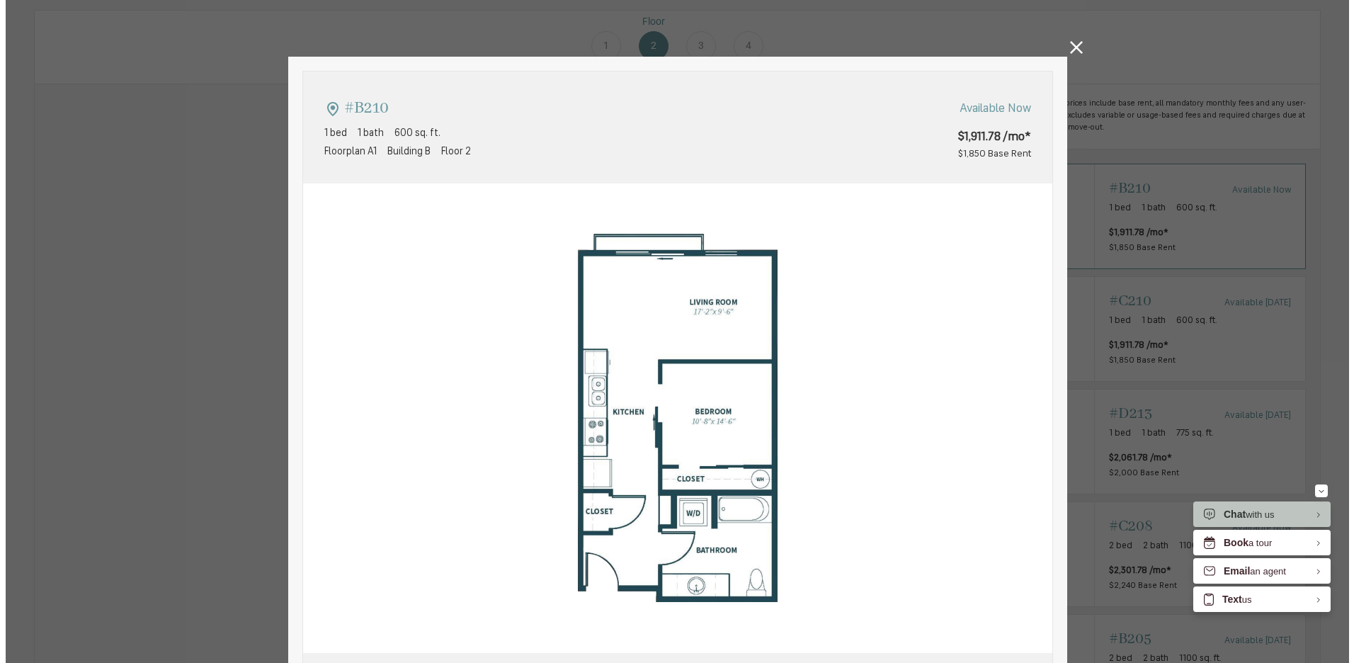
scroll to position [0, 0]
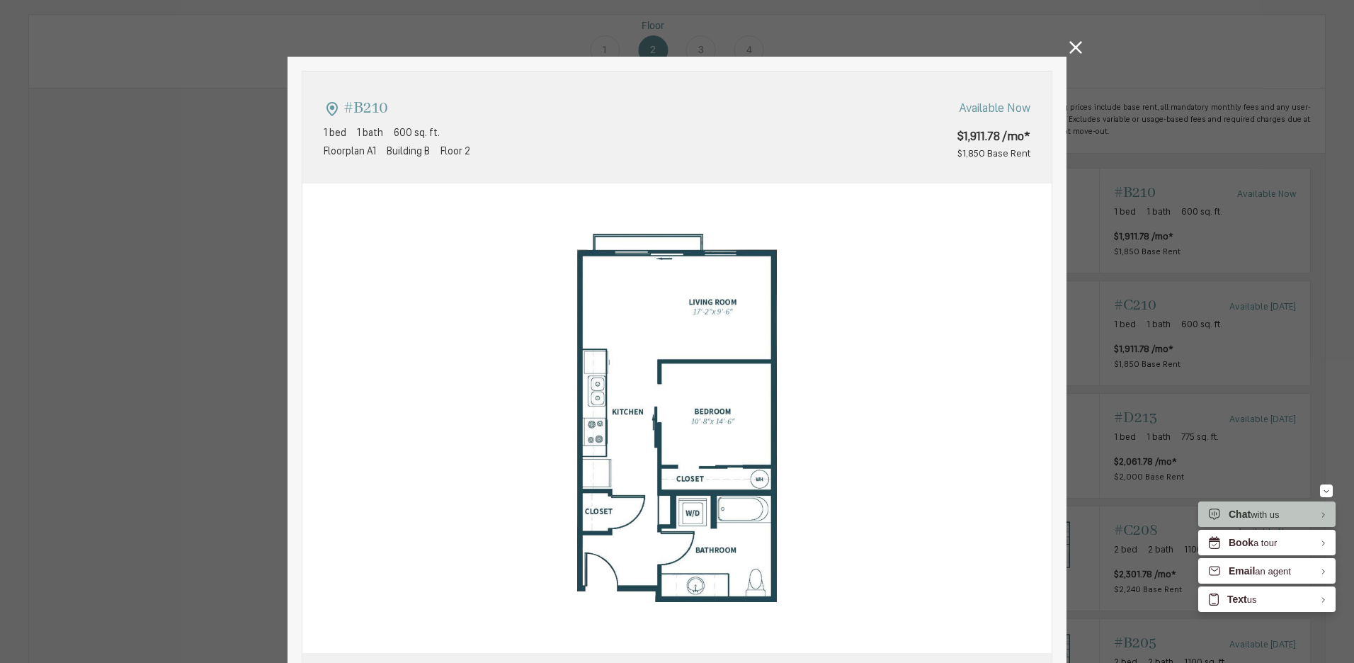
type input "**********"
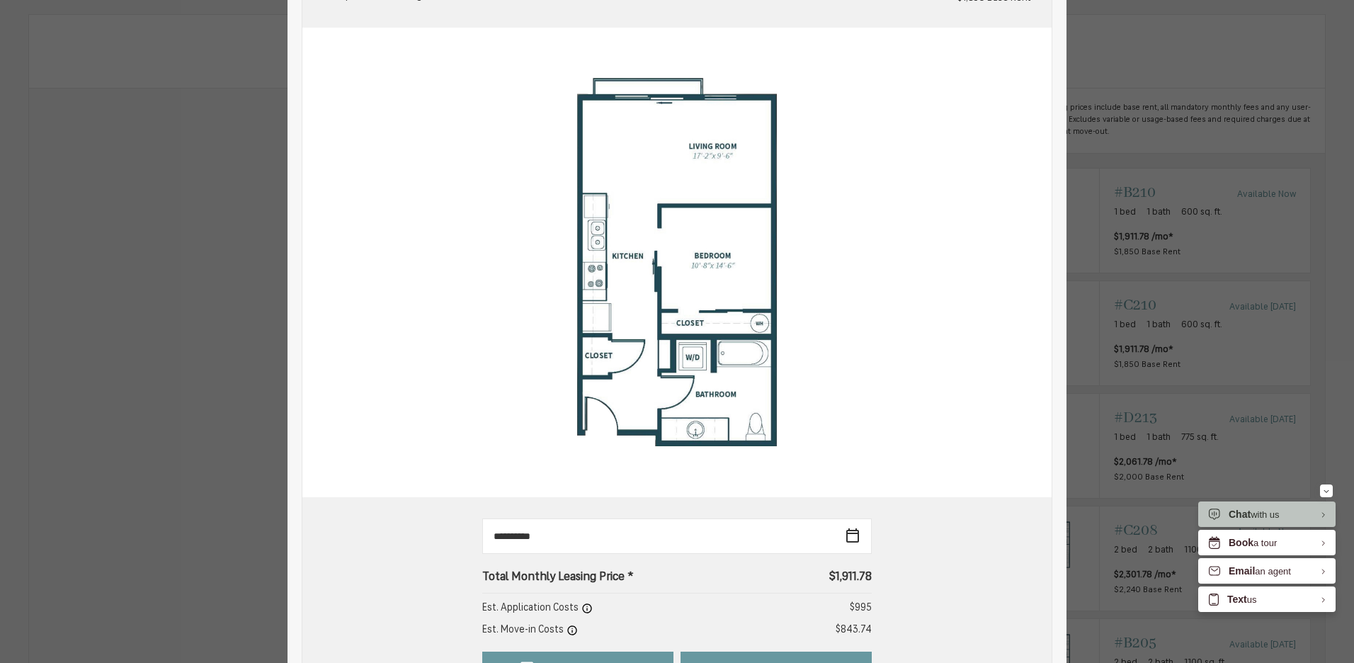
scroll to position [425, 0]
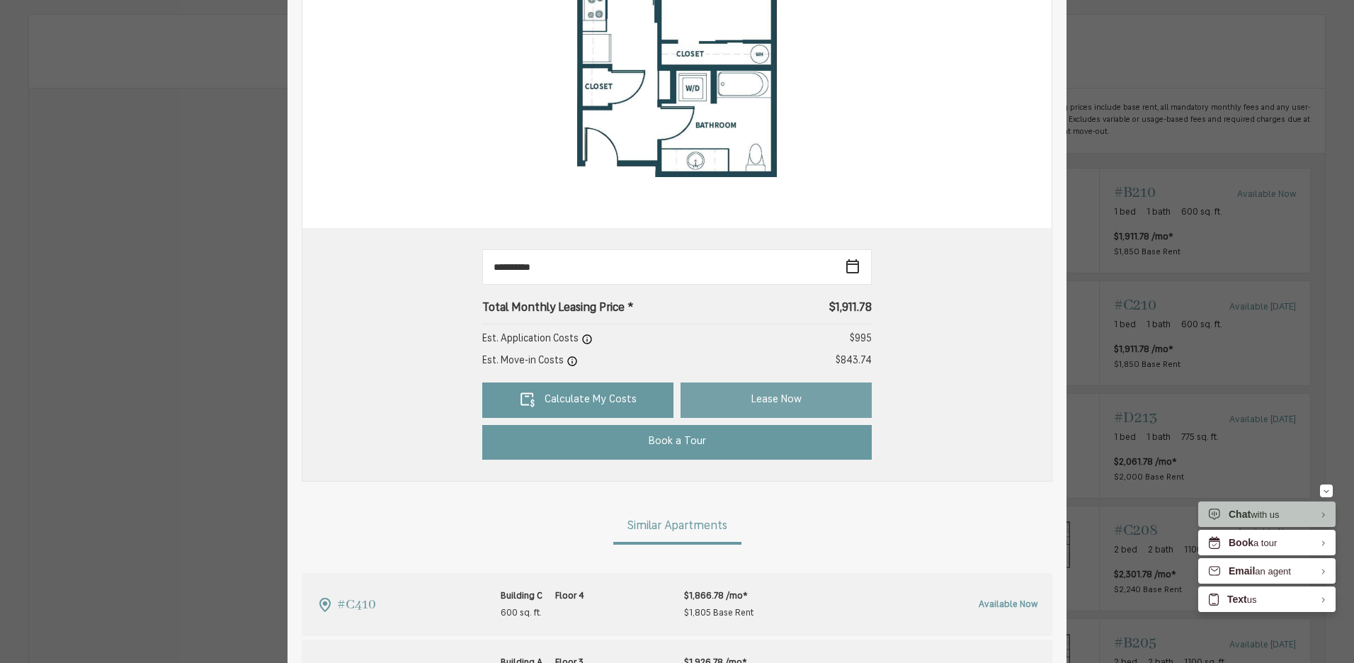
click at [772, 396] on link "Lease Now" at bounding box center [775, 399] width 191 height 35
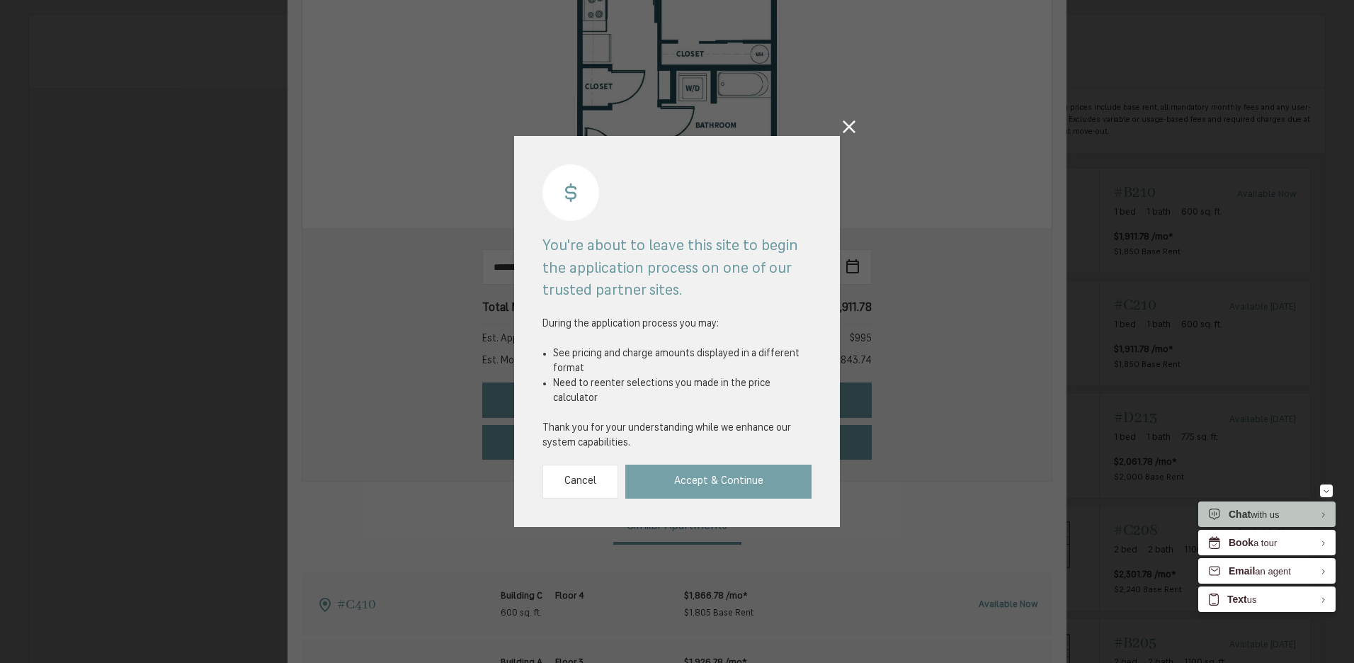
click at [668, 464] on link "Accept & Continue" at bounding box center [718, 481] width 186 height 35
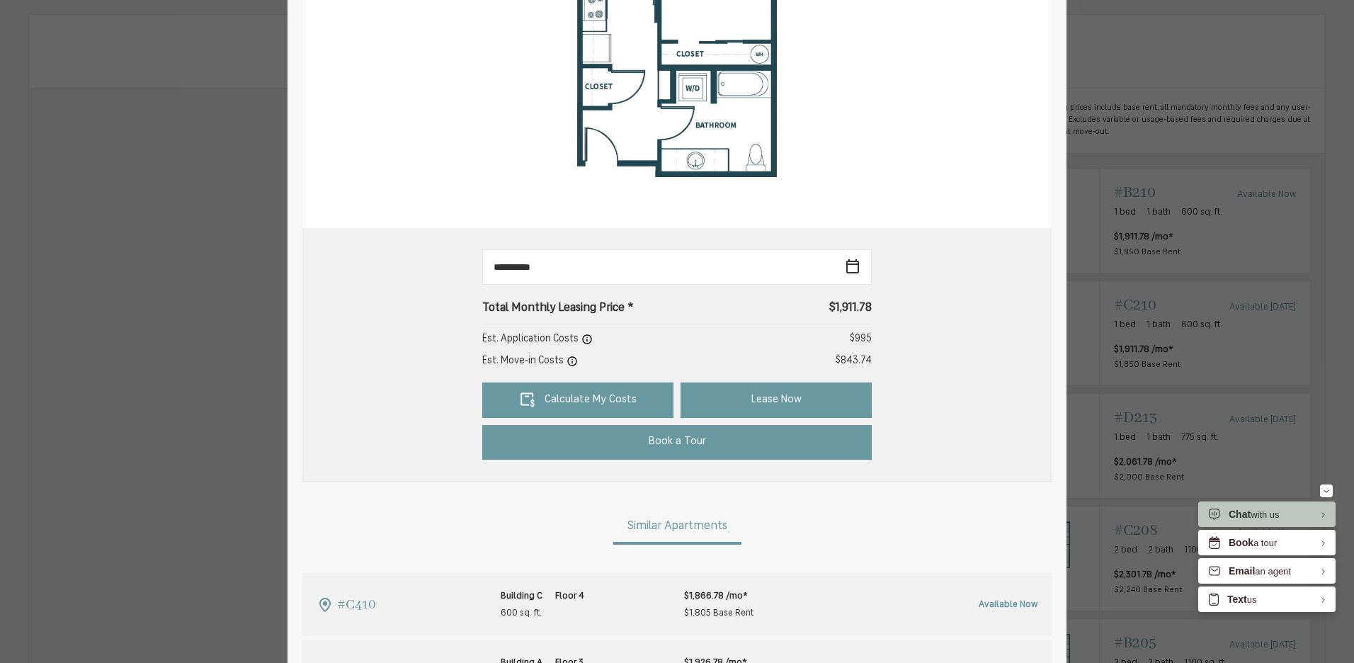
scroll to position [0, 0]
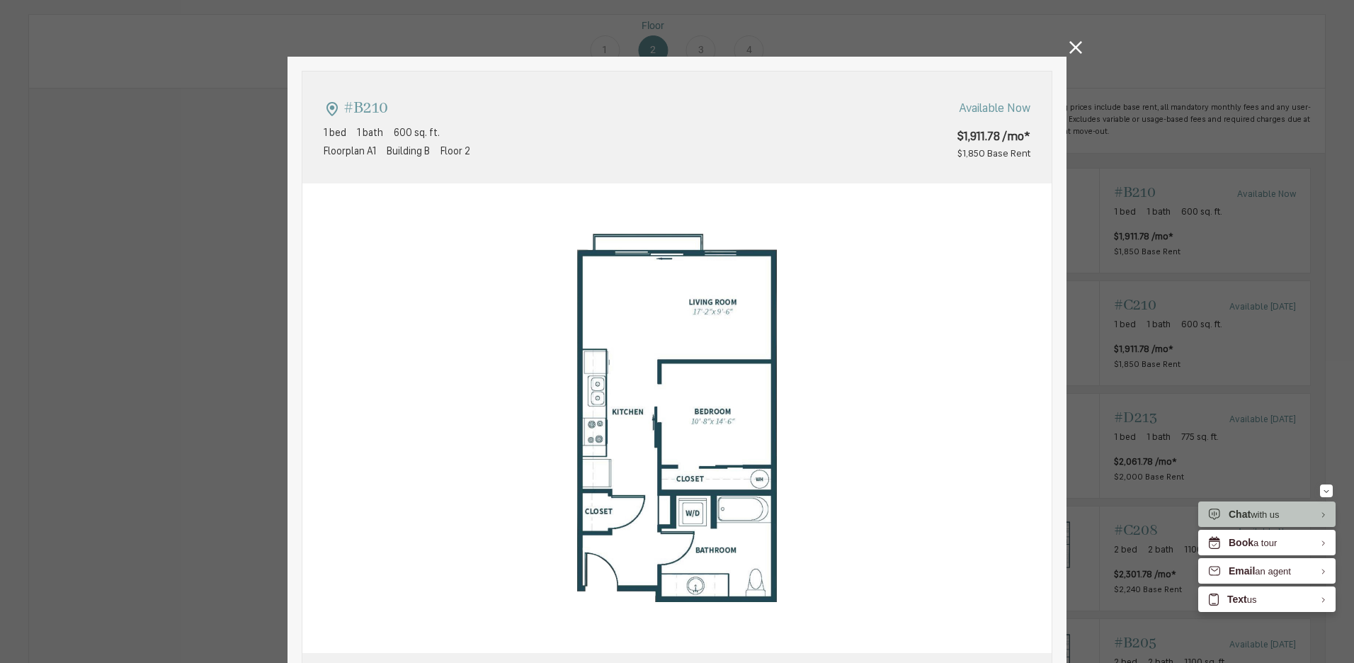
click at [1069, 47] on icon at bounding box center [1075, 47] width 13 height 13
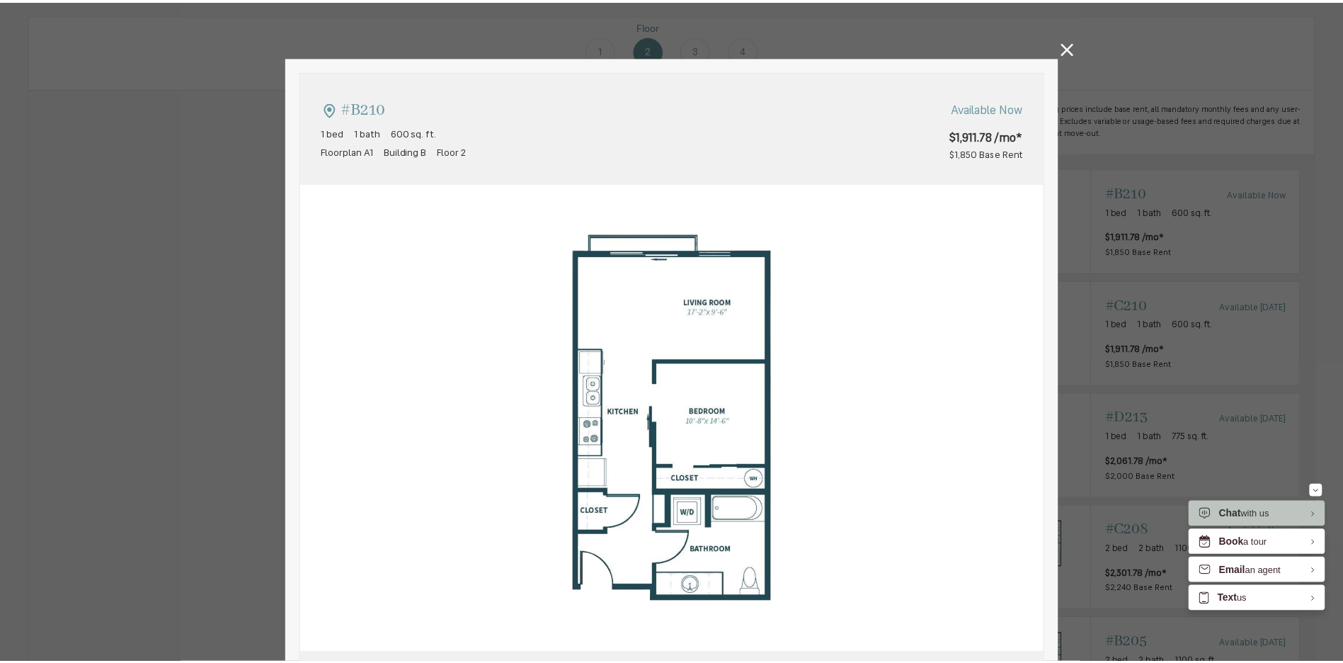
scroll to position [991, 0]
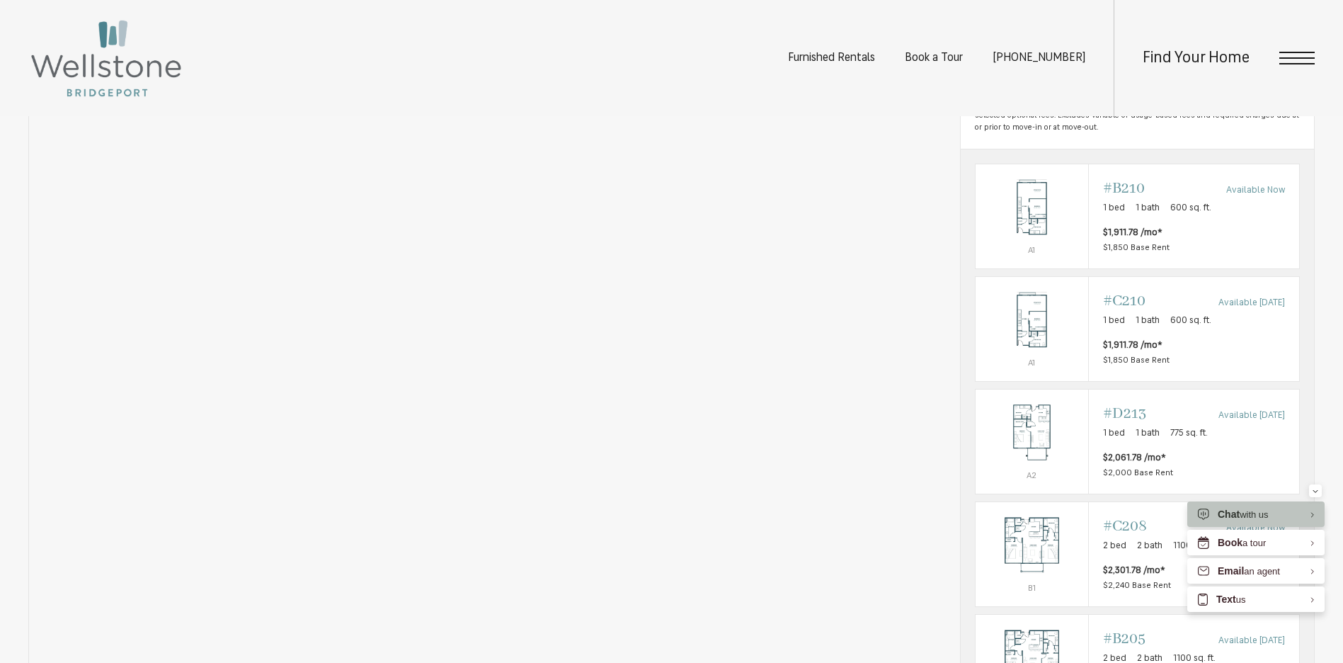
click at [1279, 45] on div "Find Your Home" at bounding box center [1214, 58] width 201 height 116
click at [1291, 58] on span "Open Menu" at bounding box center [1296, 57] width 35 height 1
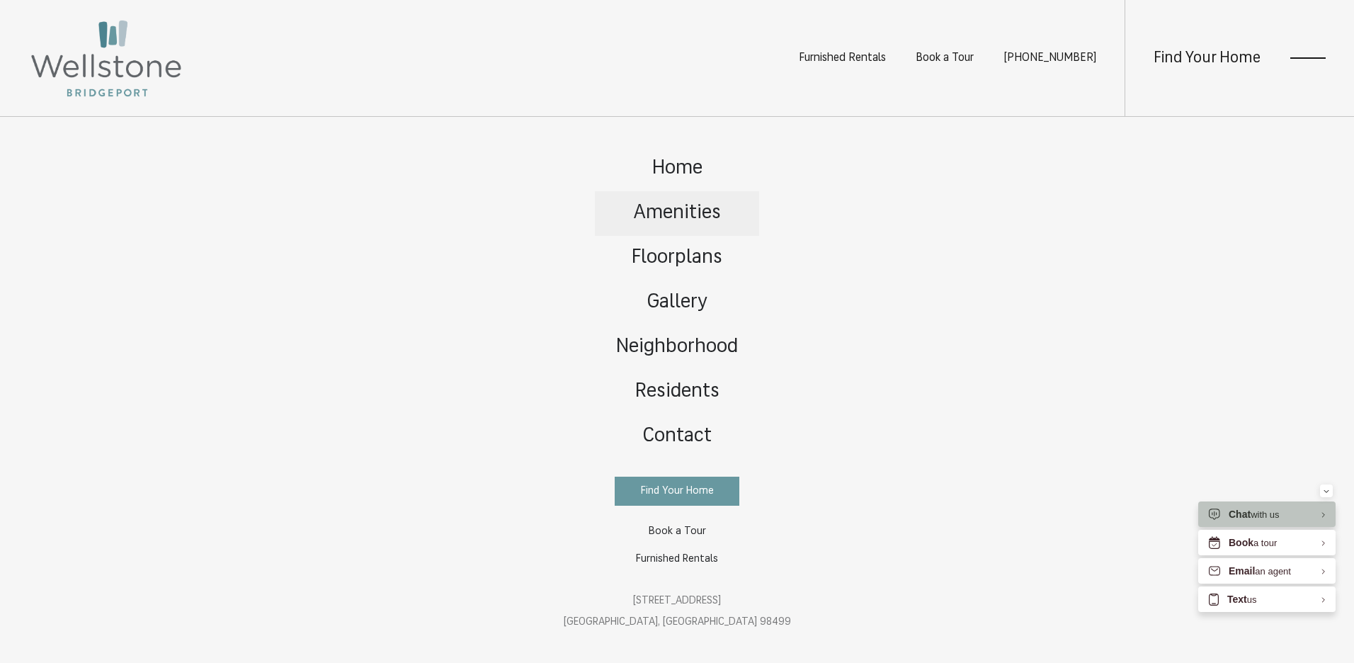
click at [710, 232] on link "Amenities" at bounding box center [677, 213] width 164 height 45
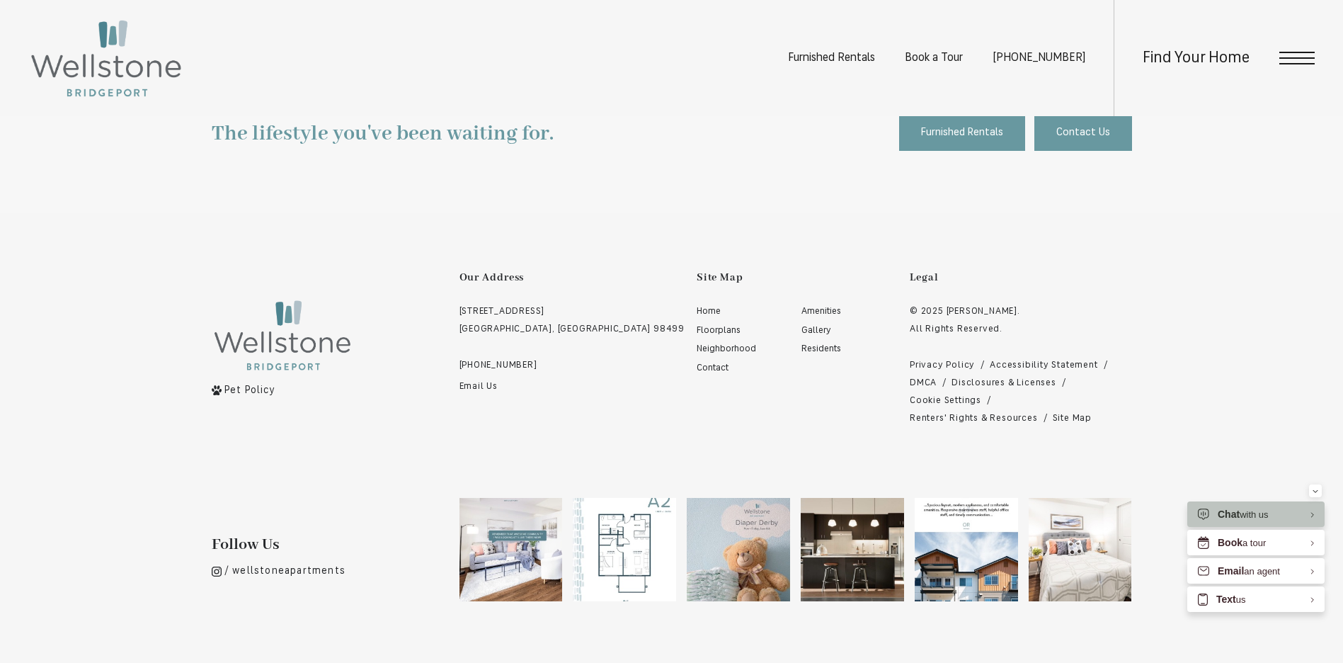
scroll to position [1062, 0]
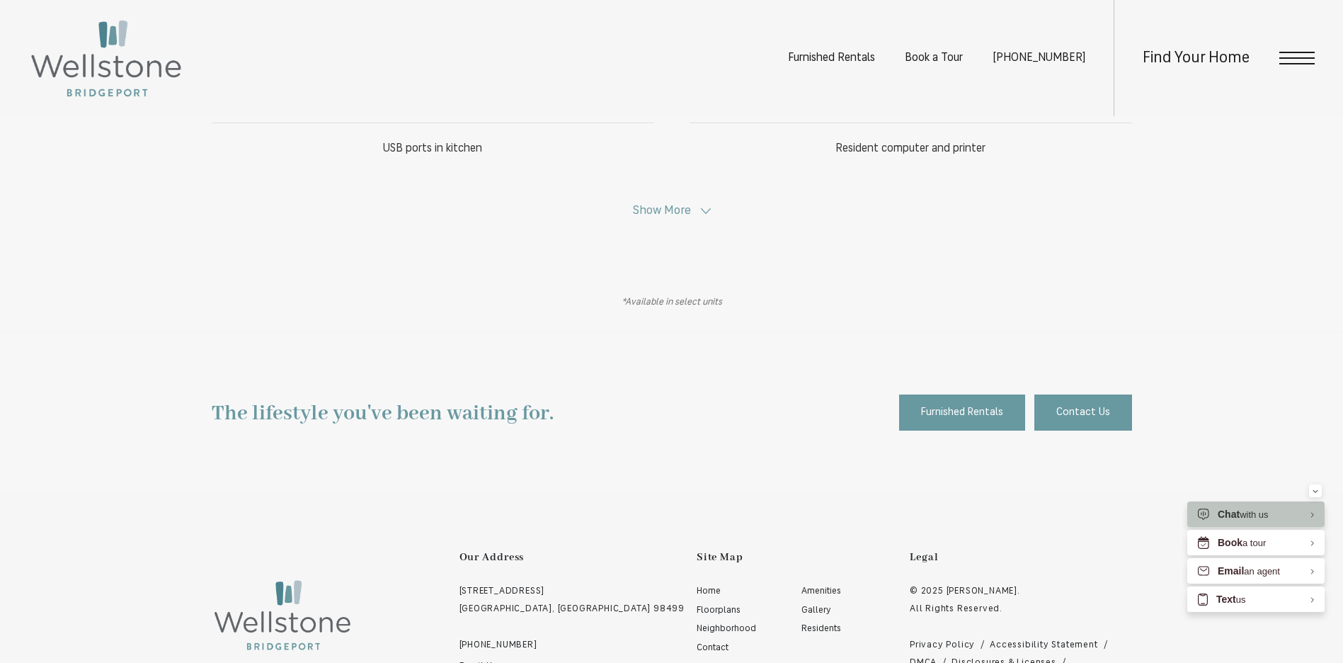
click at [666, 211] on span "Show More" at bounding box center [662, 211] width 58 height 12
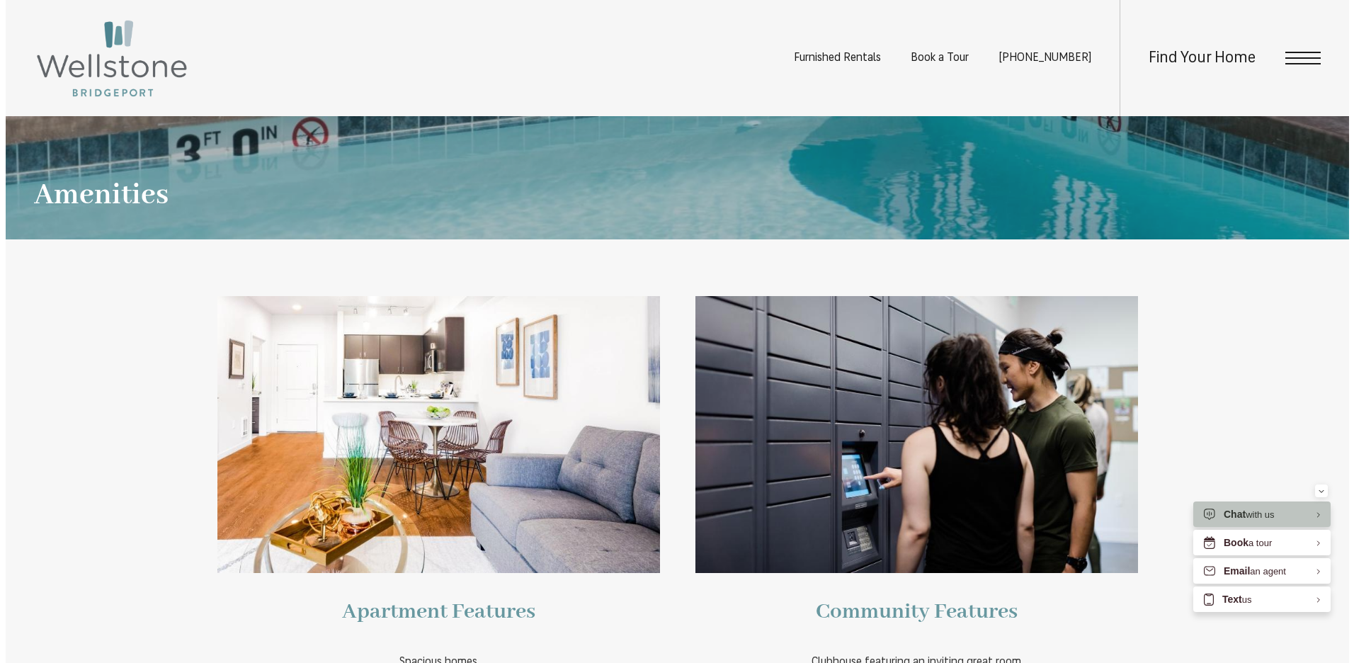
scroll to position [0, 0]
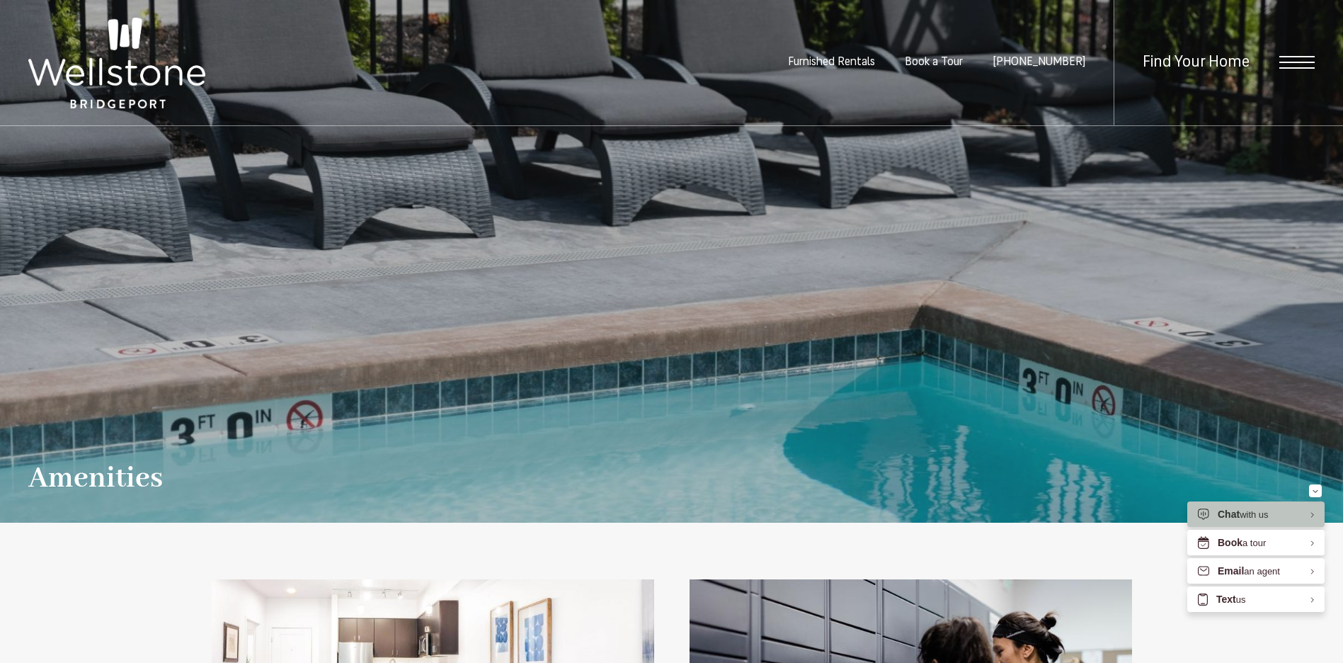
click at [1275, 59] on div "Find Your Home" at bounding box center [1214, 62] width 201 height 125
drag, startPoint x: 1286, startPoint y: 62, endPoint x: 1293, endPoint y: 63, distance: 7.8
click at [1294, 63] on span "Open Menu" at bounding box center [1296, 62] width 35 height 1
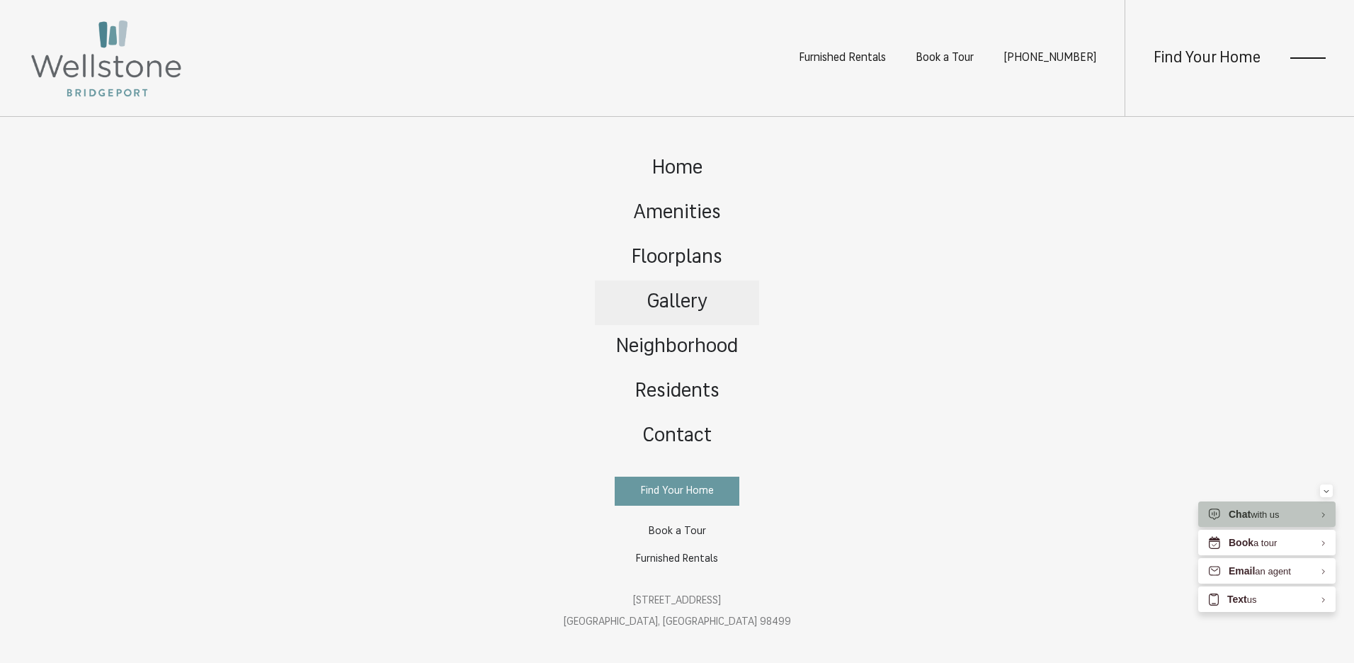
click at [714, 304] on link "Gallery" at bounding box center [677, 302] width 164 height 45
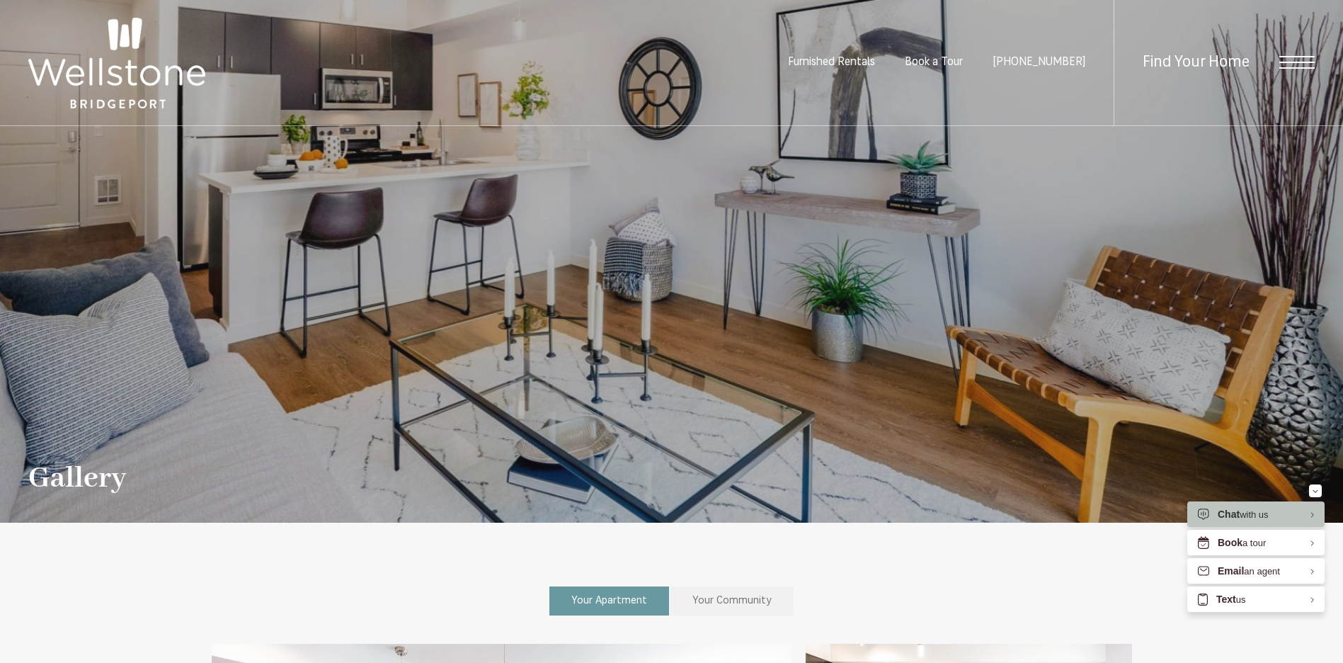
click at [682, 598] on link "Your Community" at bounding box center [731, 600] width 123 height 29
